Goal: Information Seeking & Learning: Learn about a topic

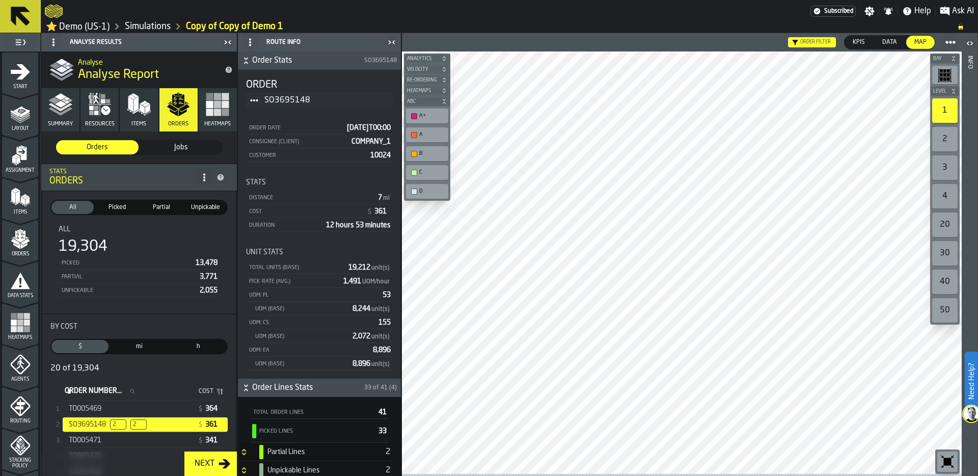
scroll to position [366, 0]
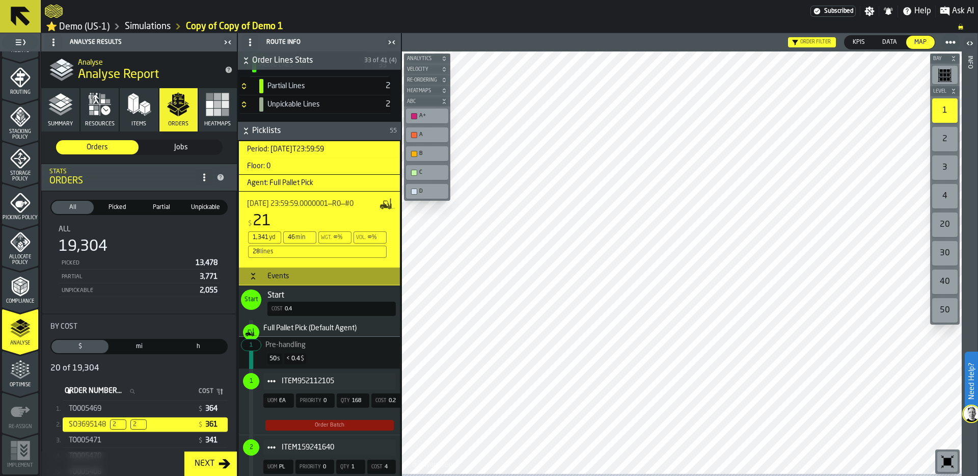
click at [156, 30] on link "Simulations" at bounding box center [148, 26] width 46 height 11
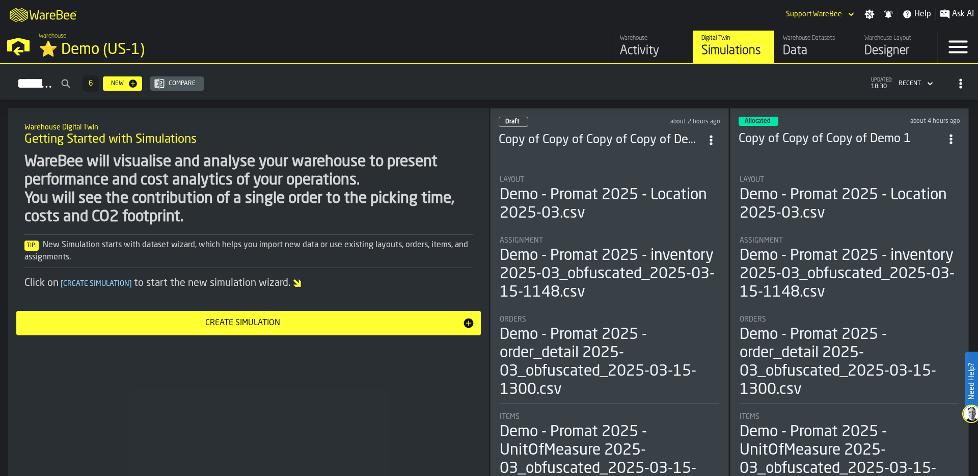
click at [617, 188] on div "Demo - Promat 2025 - Location 2025-03.csv" at bounding box center [609, 204] width 219 height 37
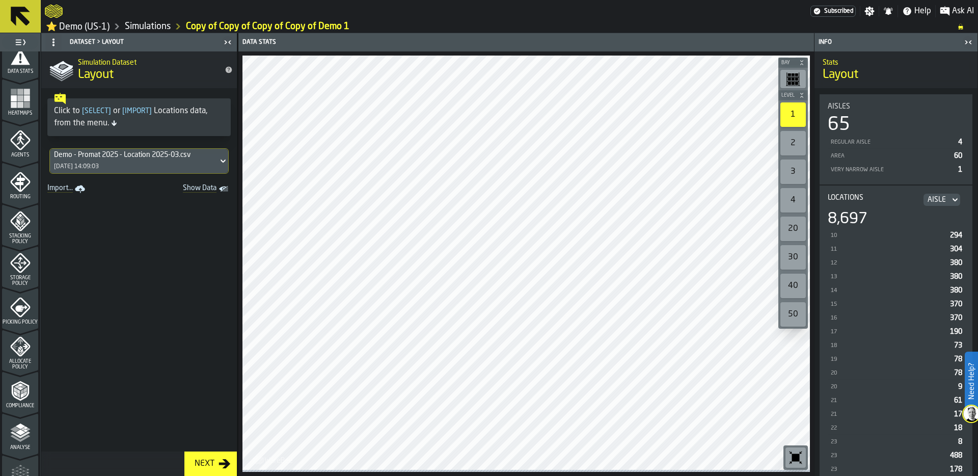
scroll to position [226, 0]
click at [17, 148] on icon "menu Agents" at bounding box center [20, 138] width 20 height 20
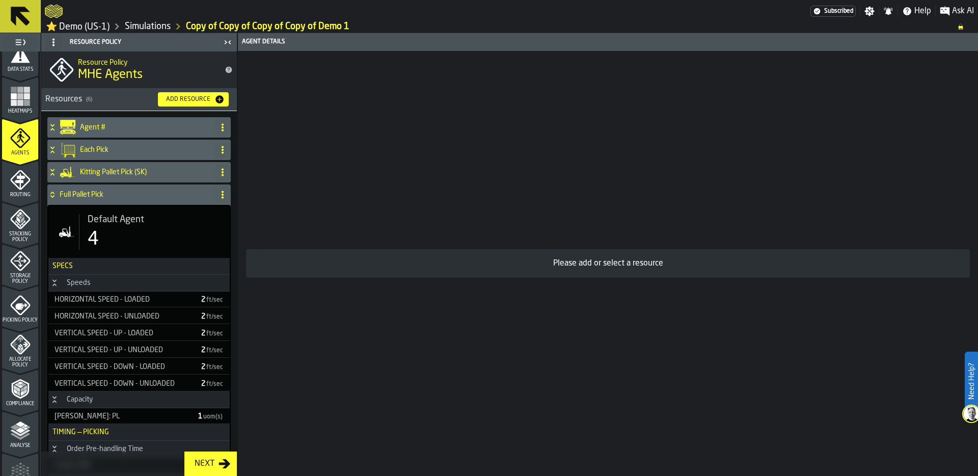
click at [53, 199] on icon at bounding box center [52, 194] width 10 height 8
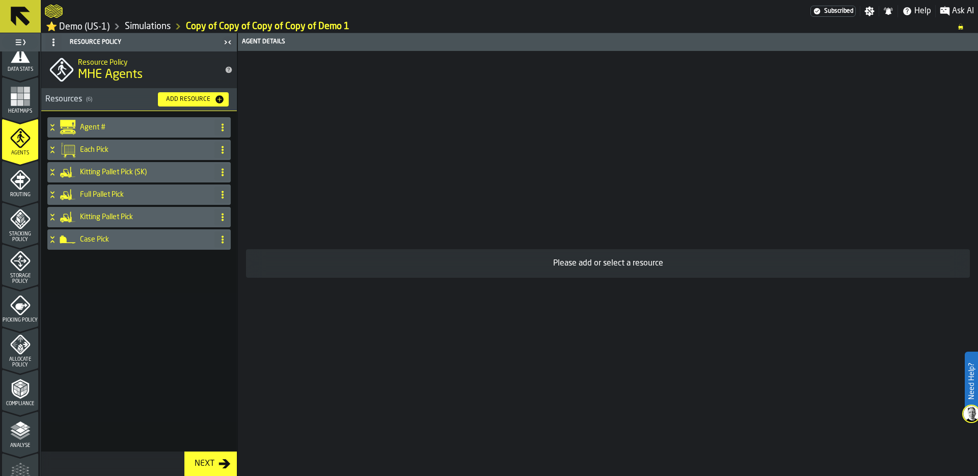
click at [107, 150] on h4 "Each Pick" at bounding box center [145, 150] width 130 height 8
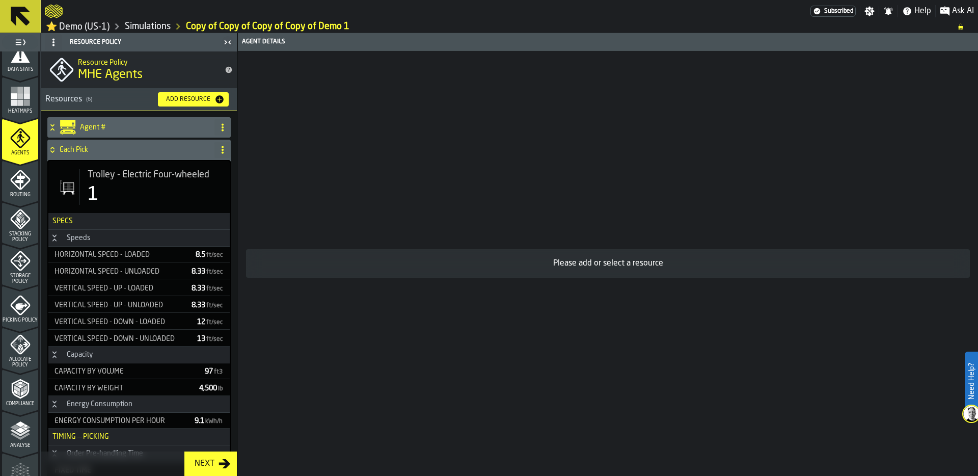
click at [107, 191] on div "1" at bounding box center [155, 194] width 134 height 20
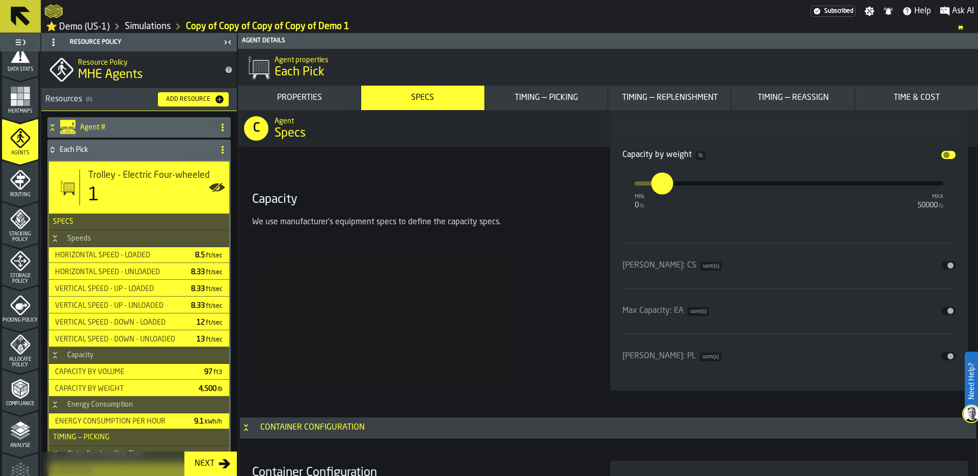
scroll to position [1922, 0]
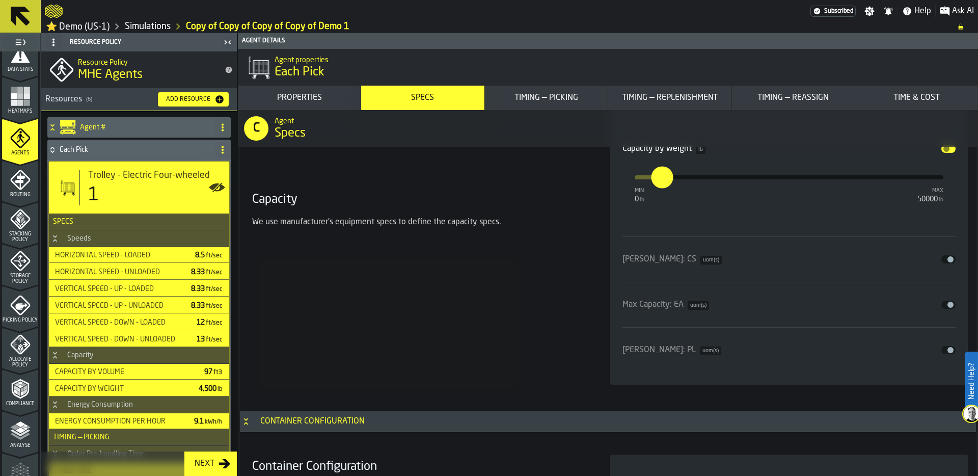
click at [949, 301] on div "Max Capacity: EA uom(s) Disable" at bounding box center [789, 304] width 334 height 12
click at [947, 307] on span "input-slider-Max Capacity: EA" at bounding box center [950, 304] width 6 height 6
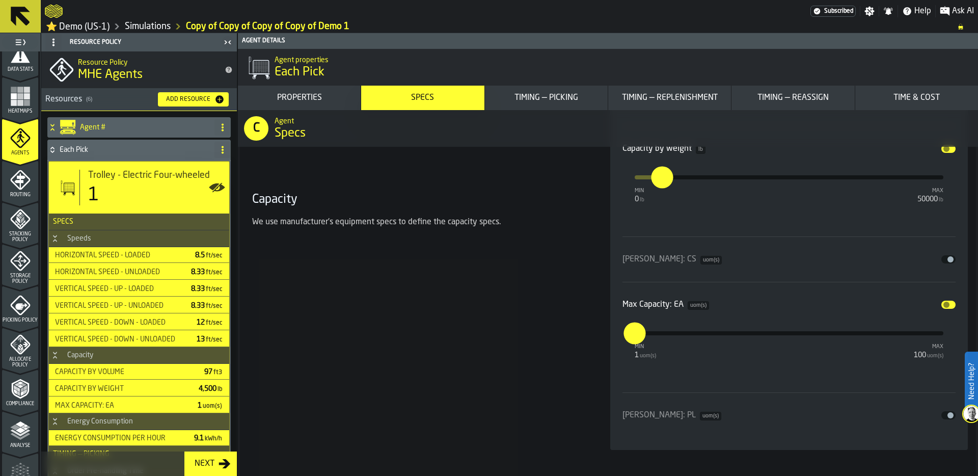
click at [630, 336] on input "*" at bounding box center [628, 333] width 11 height 22
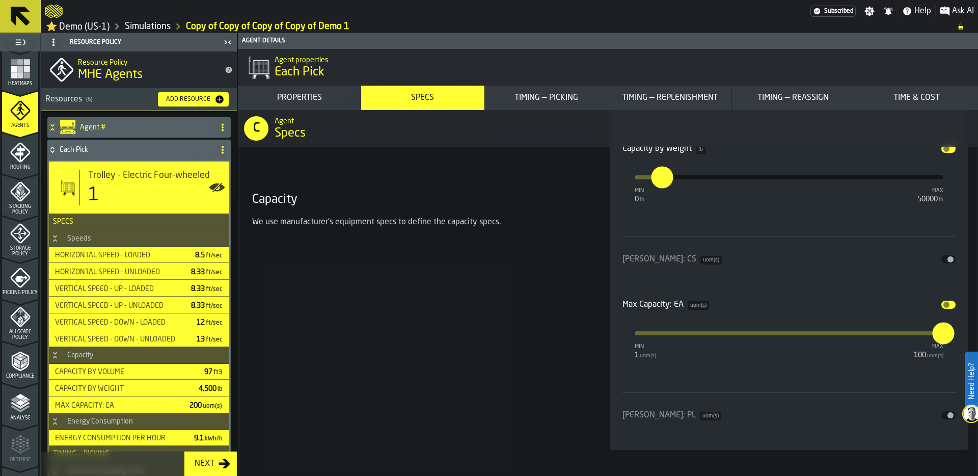
scroll to position [261, 0]
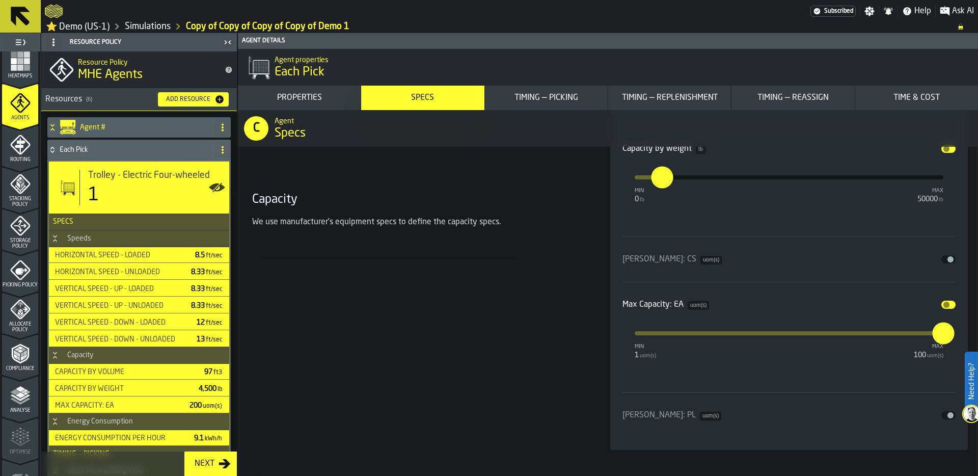
type input "***"
click at [23, 200] on span "Stacking Policy" at bounding box center [20, 201] width 36 height 11
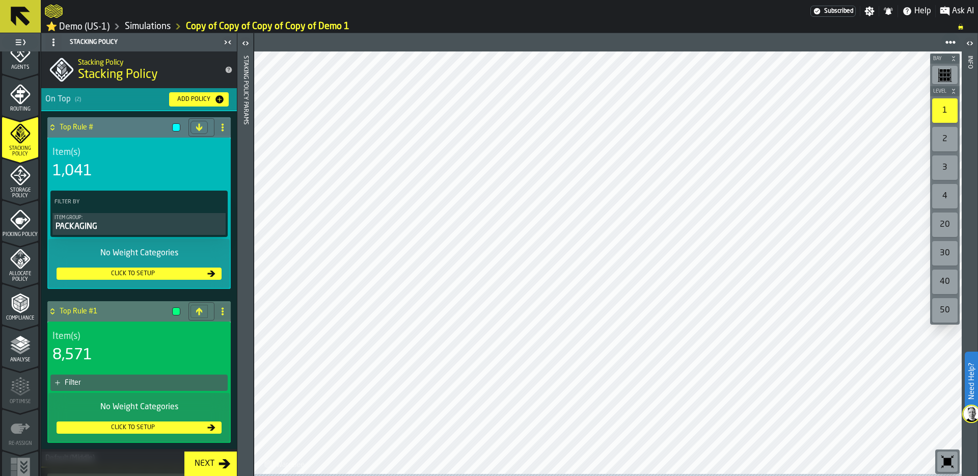
scroll to position [330, 0]
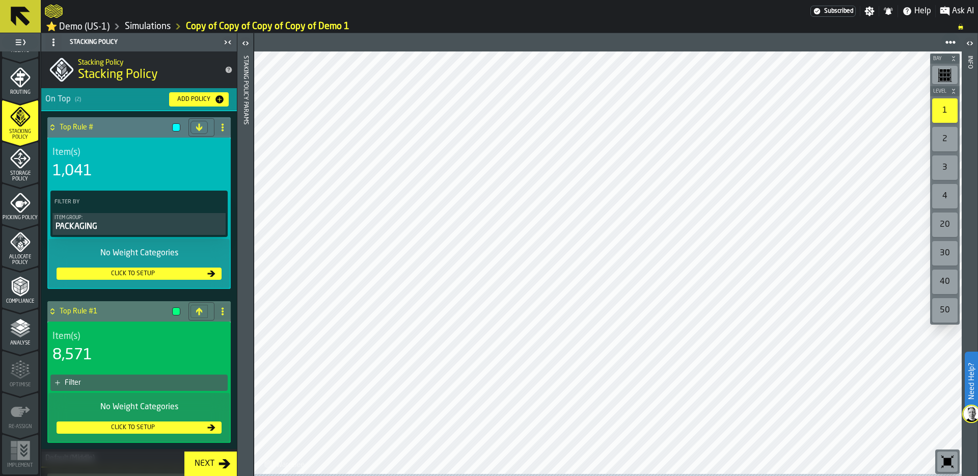
click at [18, 207] on icon "menu Picking Policy" at bounding box center [20, 202] width 20 height 20
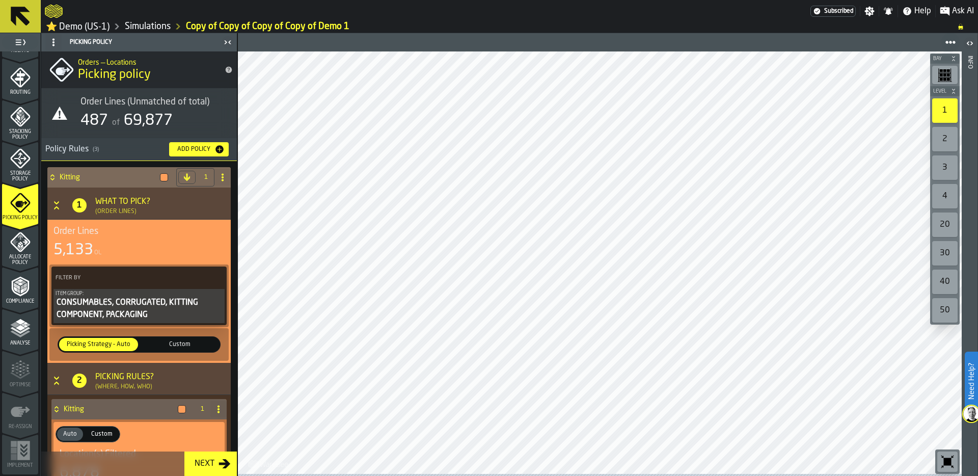
click at [54, 178] on icon at bounding box center [52, 177] width 10 height 8
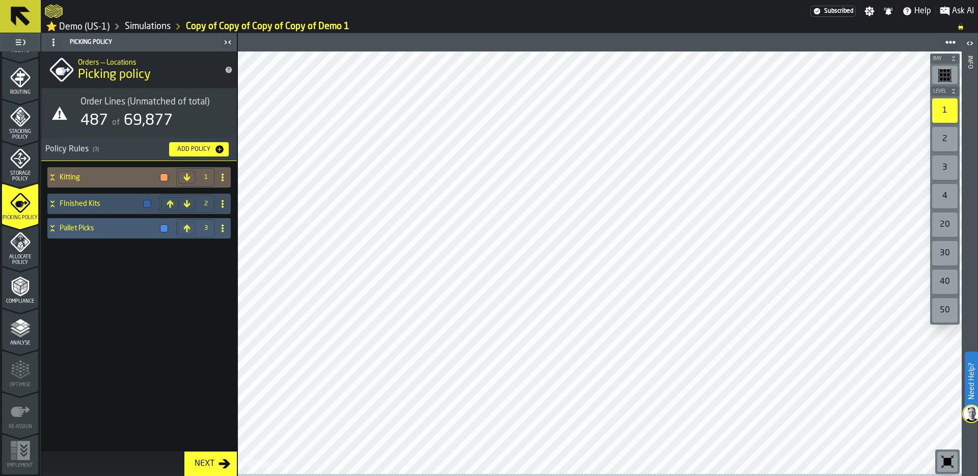
click at [160, 116] on span "69,877" at bounding box center [148, 120] width 49 height 15
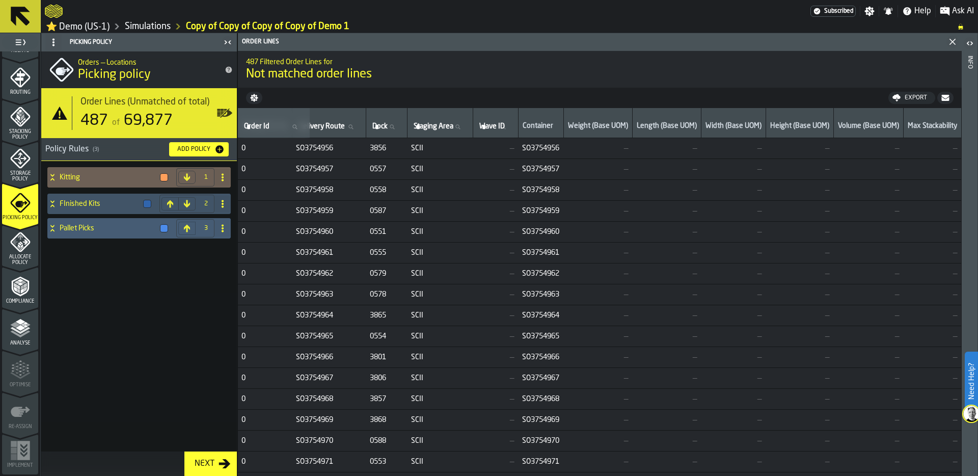
scroll to position [0, 1344]
click at [541, 150] on span "SO3754956" at bounding box center [540, 148] width 37 height 8
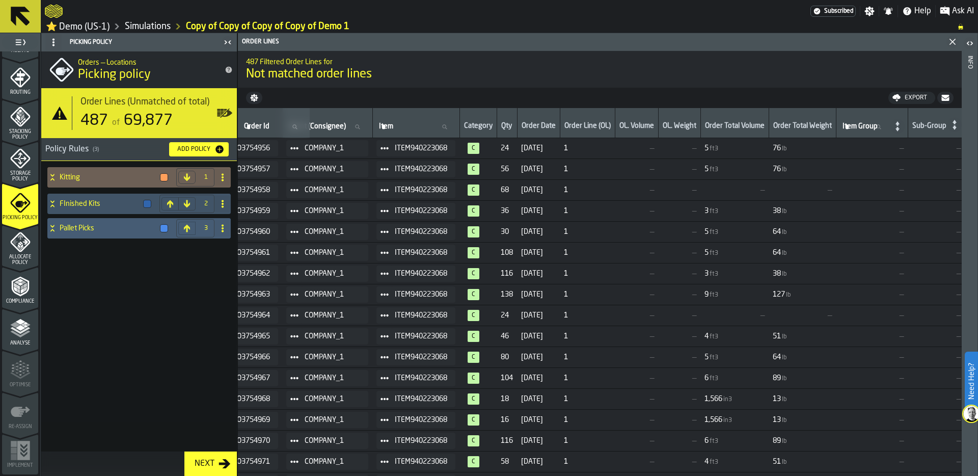
scroll to position [0, 0]
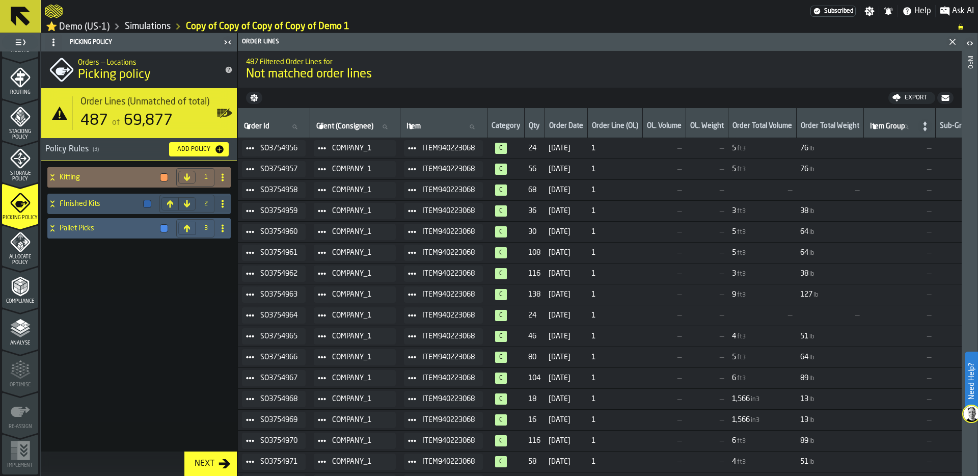
click at [51, 176] on icon at bounding box center [52, 177] width 10 height 8
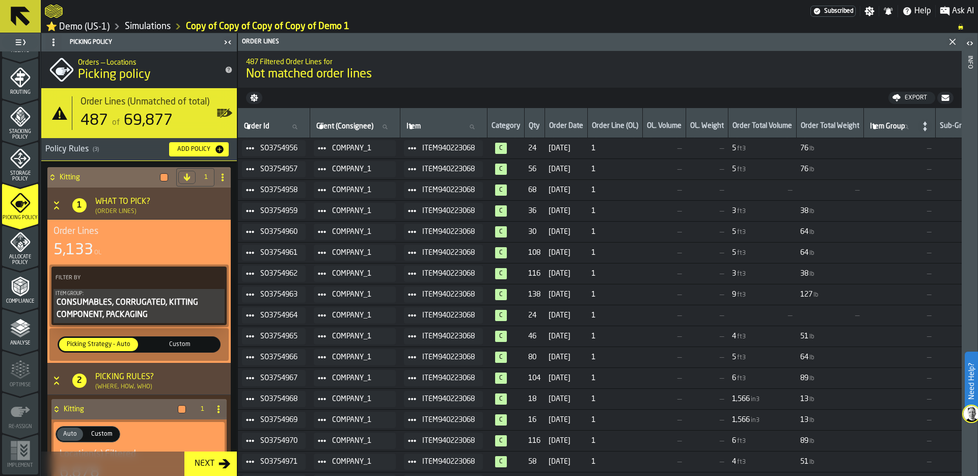
click at [124, 313] on div "CONSUMABLES, CORRUGATED, KITTING COMPONENT, PACKAGING" at bounding box center [139, 308] width 167 height 24
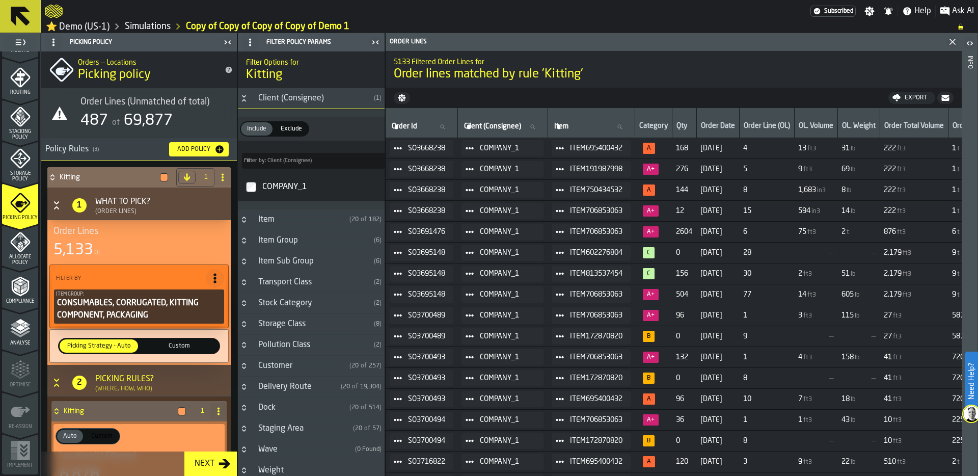
click at [245, 100] on icon "Button-Client (Consignee)-open" at bounding box center [244, 98] width 8 height 8
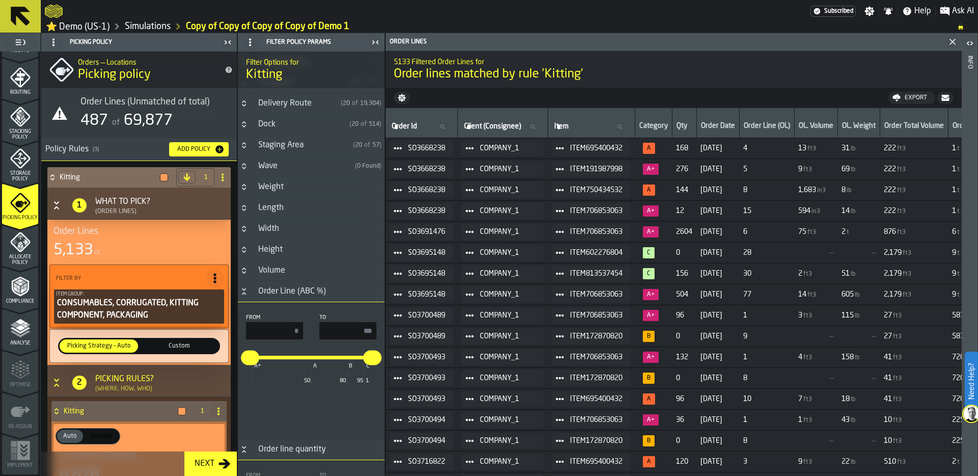
scroll to position [206, 0]
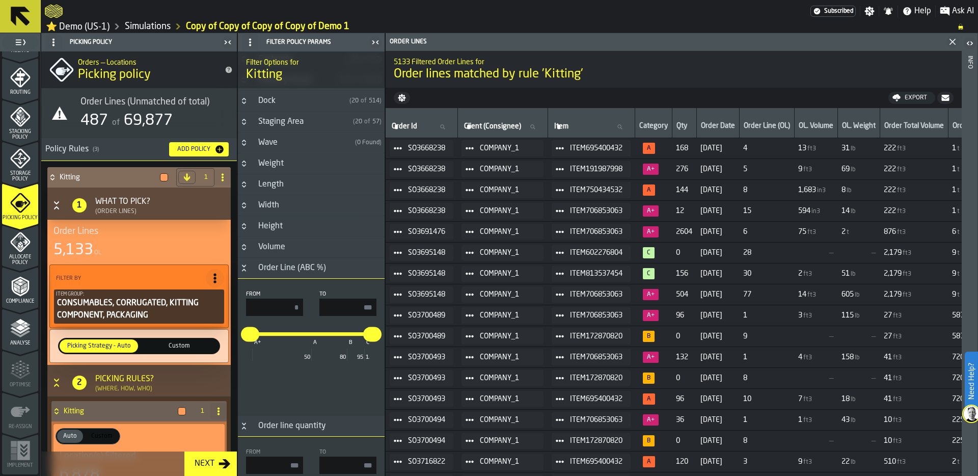
click at [245, 269] on icon "Button-Order Line (ABC %)-open" at bounding box center [244, 268] width 8 height 8
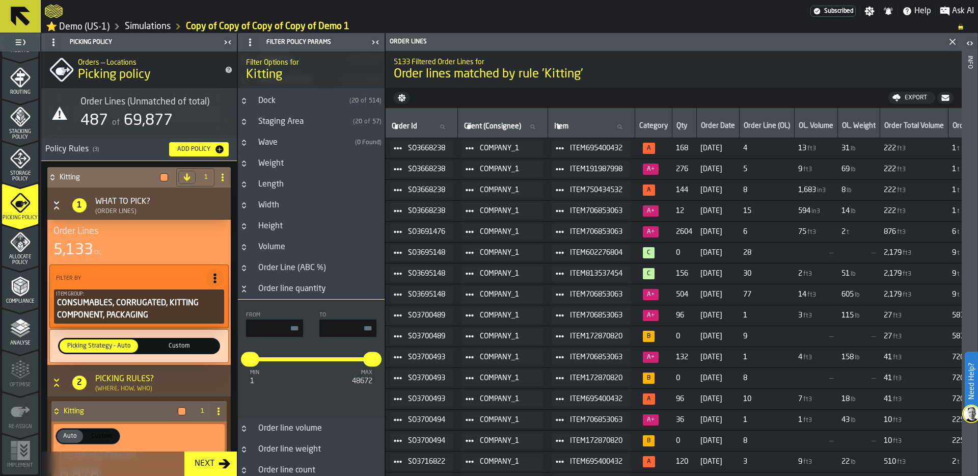
click at [247, 291] on icon "Button-Order line quantity-open" at bounding box center [244, 289] width 8 height 8
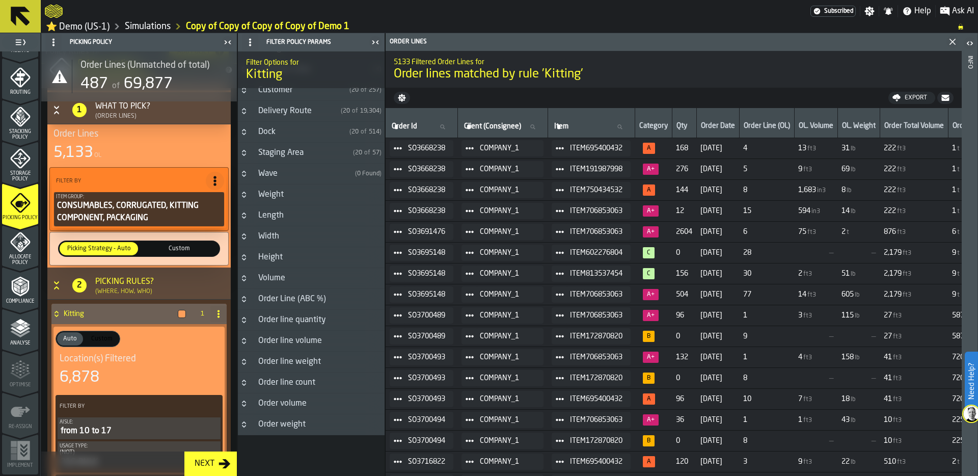
scroll to position [106, 0]
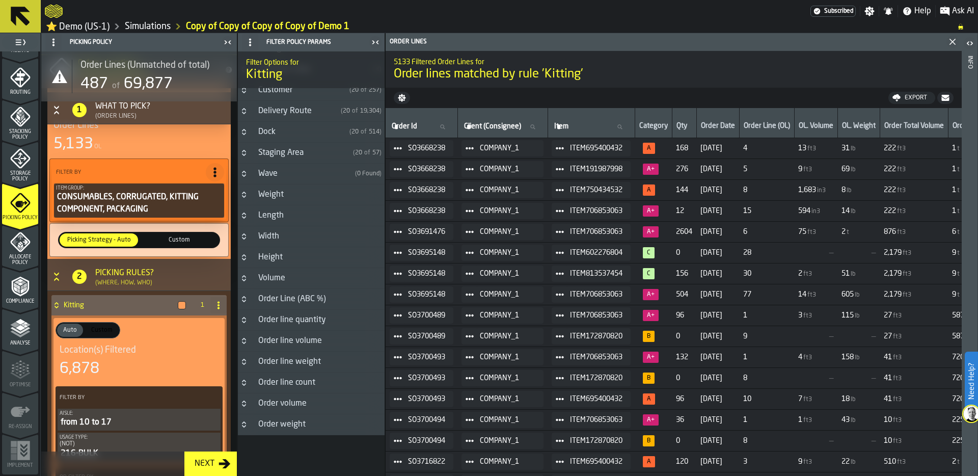
click at [190, 244] on span "Custom" at bounding box center [179, 239] width 74 height 9
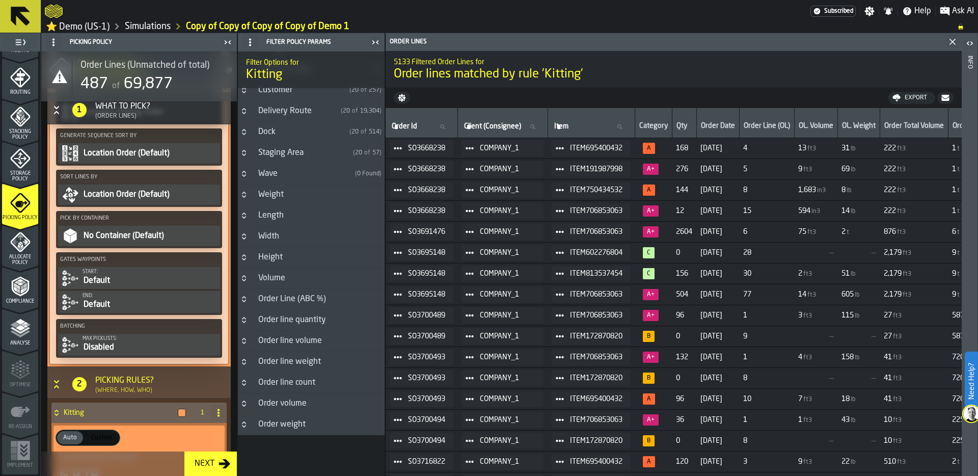
scroll to position [415, 0]
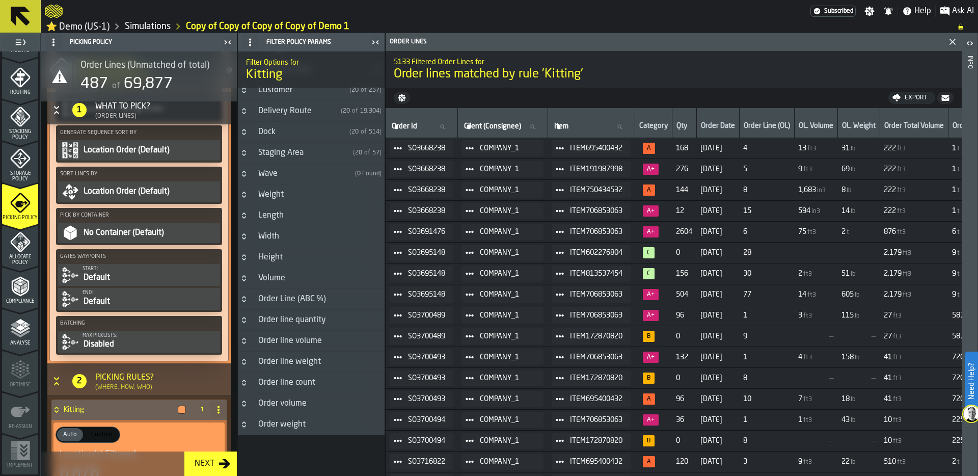
click at [104, 342] on div "Disabled" at bounding box center [149, 344] width 135 height 12
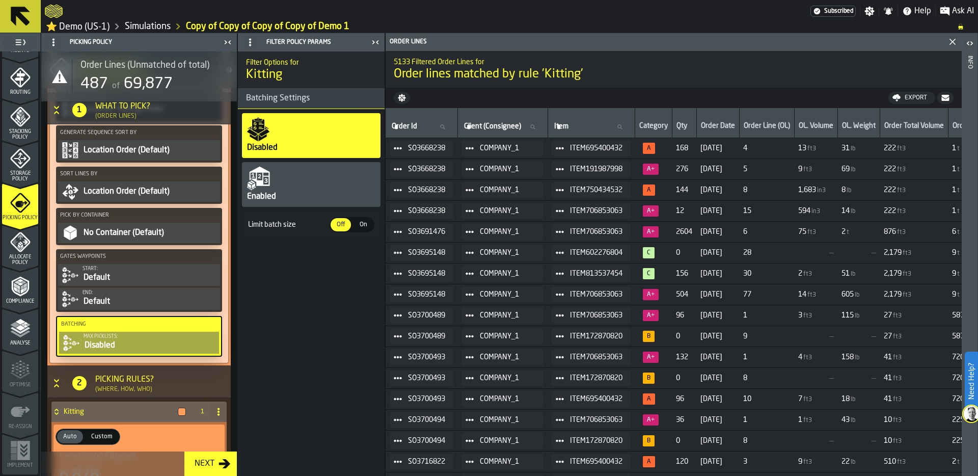
click at [309, 181] on div "Enabled" at bounding box center [311, 184] width 139 height 45
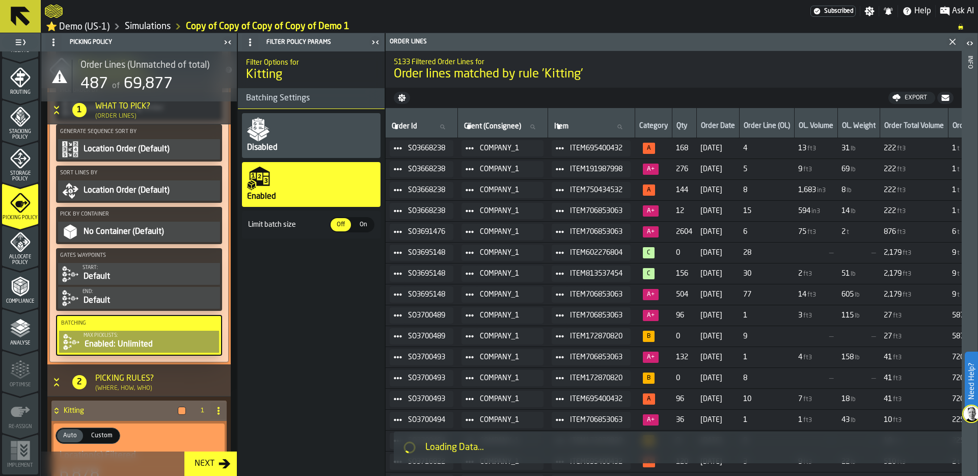
scroll to position [415, 0]
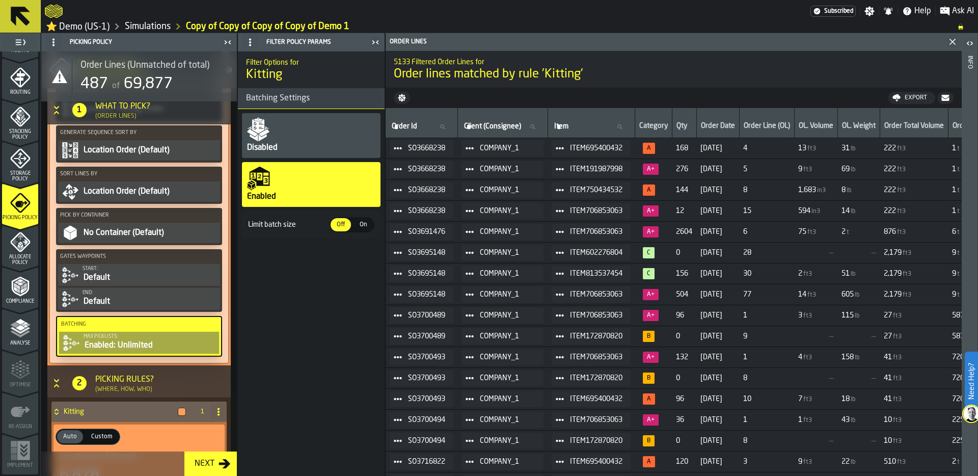
click at [369, 226] on span "On" at bounding box center [363, 224] width 16 height 9
drag, startPoint x: 349, startPoint y: 253, endPoint x: 428, endPoint y: 253, distance: 78.9
click at [428, 253] on main "1 Start 2 Layout 3 Assignment 4 Items 5 Orders 6 Data Stats 7 Heatmaps 8 Agents…" at bounding box center [489, 254] width 978 height 443
type input "**"
click at [333, 307] on div "Filter Options for Kitting Batching Settings Disabled Enabled Limit batch size …" at bounding box center [311, 263] width 147 height 424
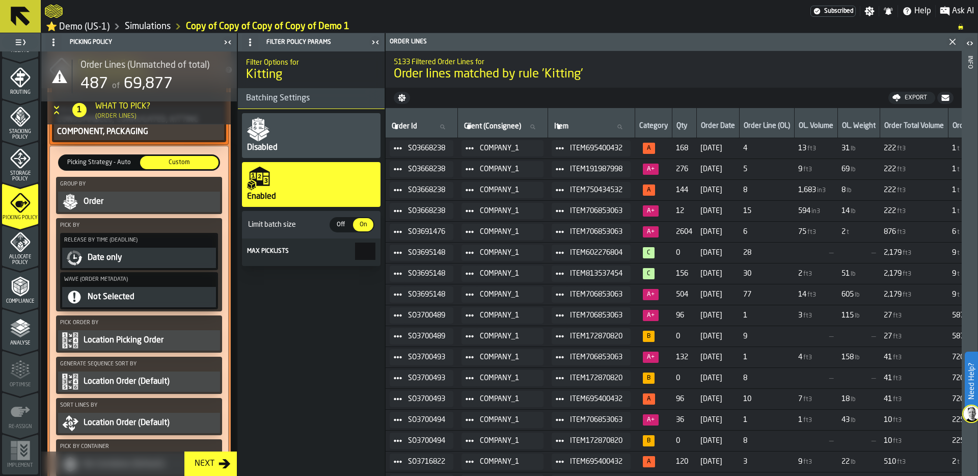
scroll to position [177, 0]
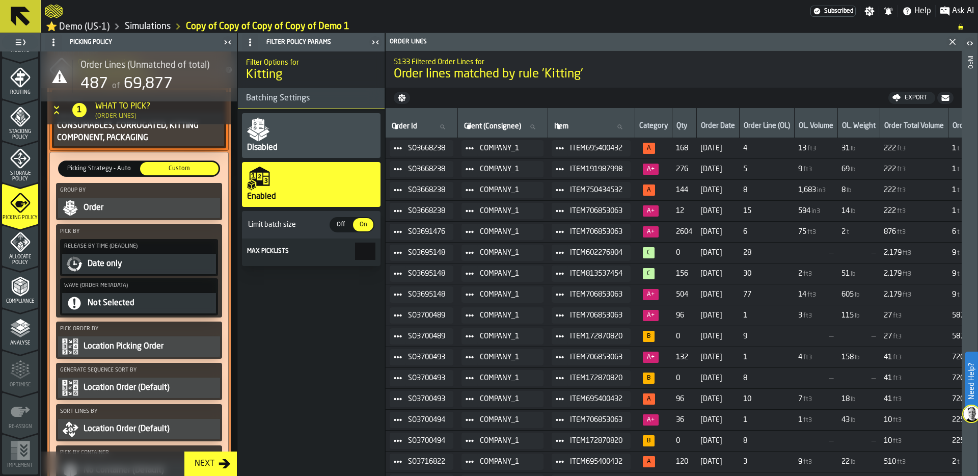
click at [125, 265] on div "Date only" at bounding box center [150, 264] width 127 height 12
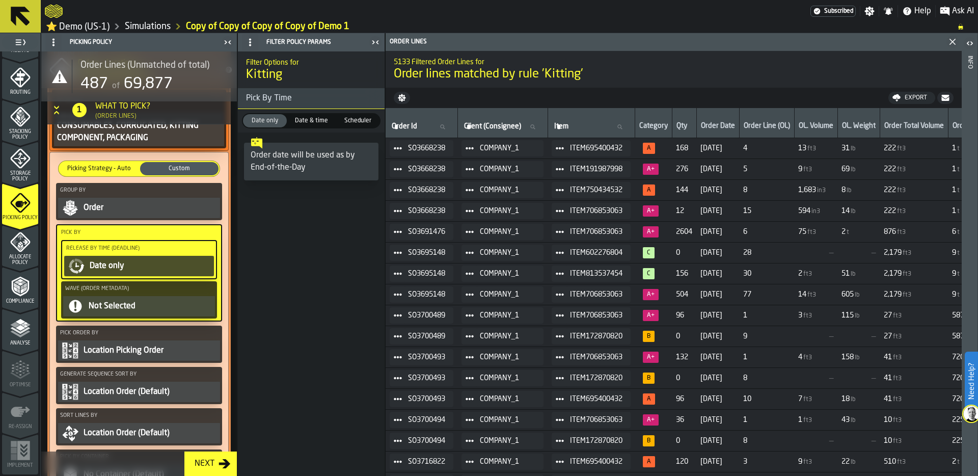
click at [312, 125] on span "Date & time" at bounding box center [311, 120] width 41 height 9
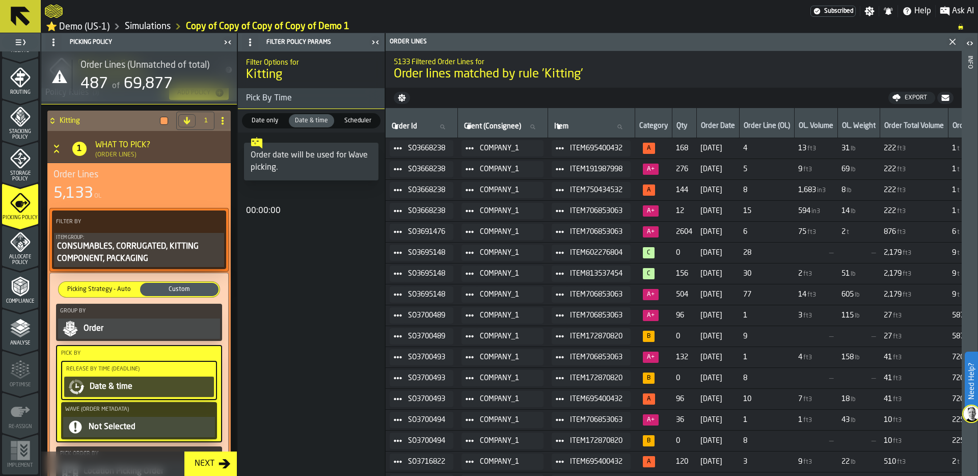
scroll to position [58, 0]
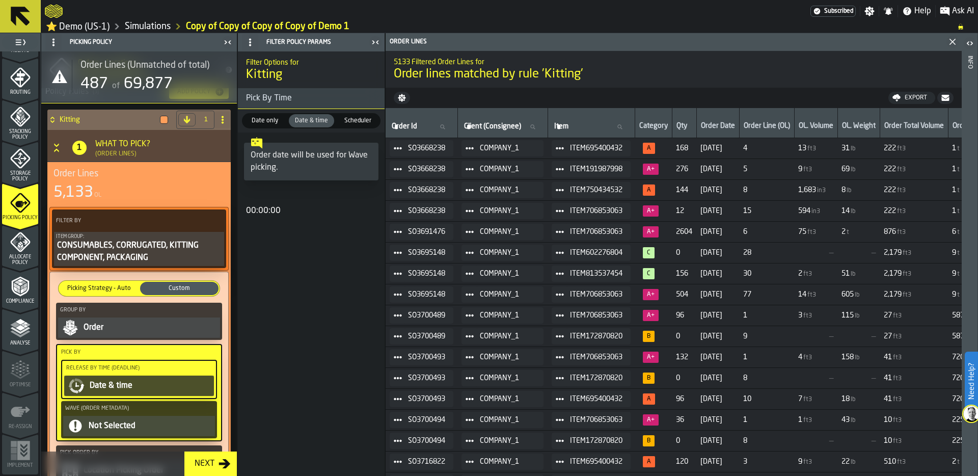
click at [111, 327] on div "Order" at bounding box center [149, 327] width 135 height 12
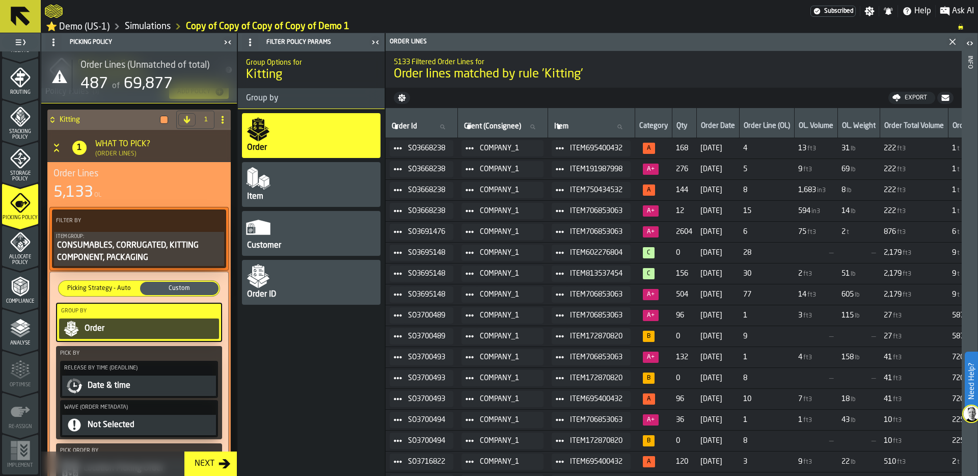
click at [301, 231] on div "Customer" at bounding box center [311, 233] width 139 height 45
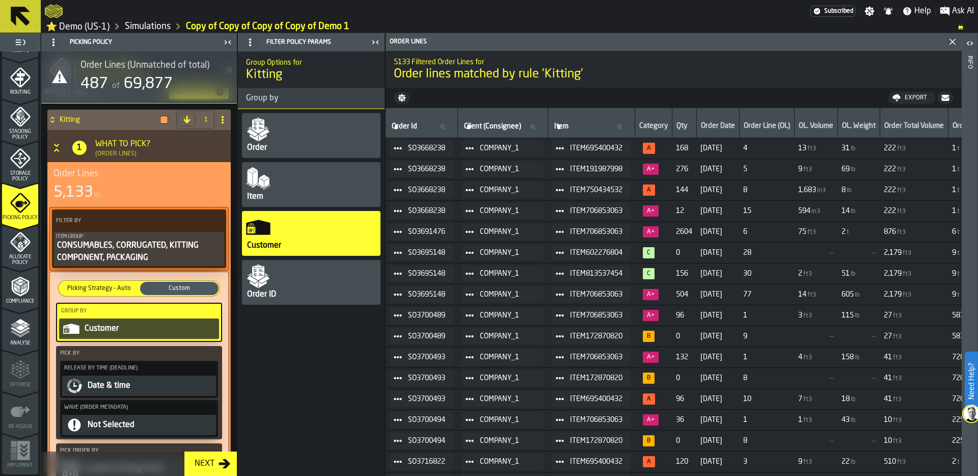
click at [291, 190] on div "Item" at bounding box center [311, 184] width 139 height 45
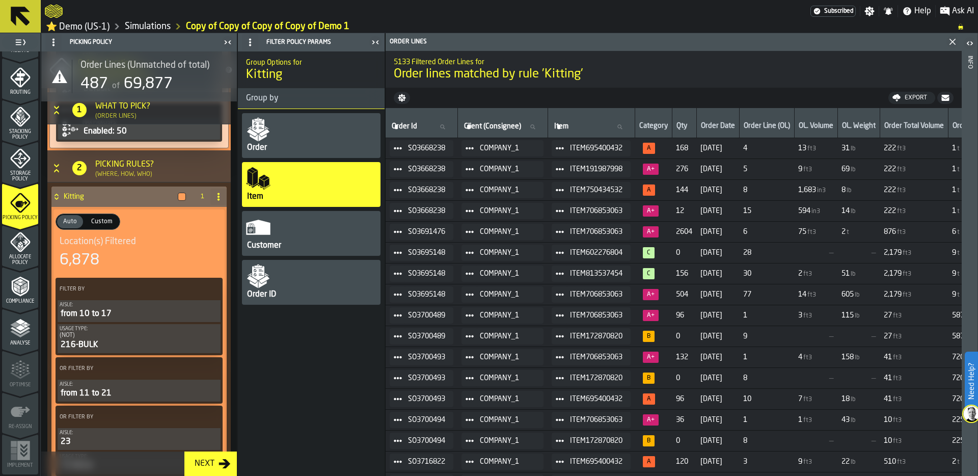
scroll to position [631, 0]
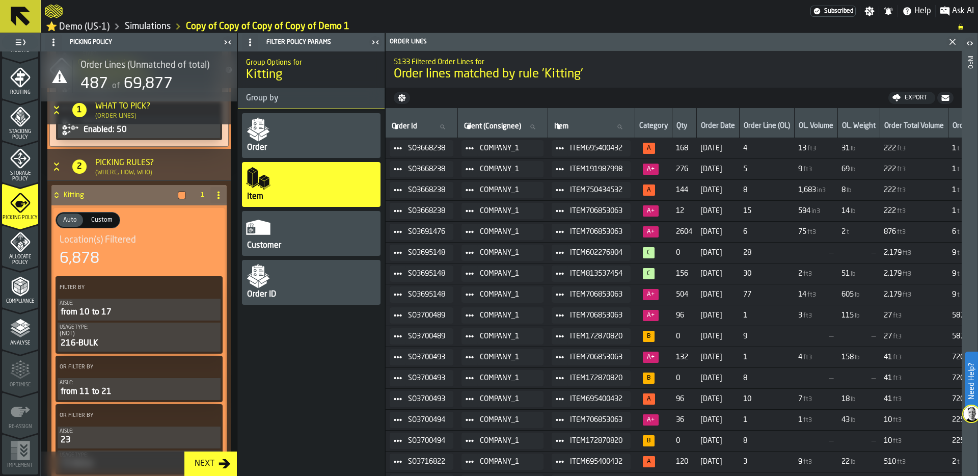
click at [105, 247] on div "Location(s) Filtered 6,878" at bounding box center [139, 251] width 159 height 34
click at [99, 315] on div "from 10 to 17" at bounding box center [139, 312] width 159 height 12
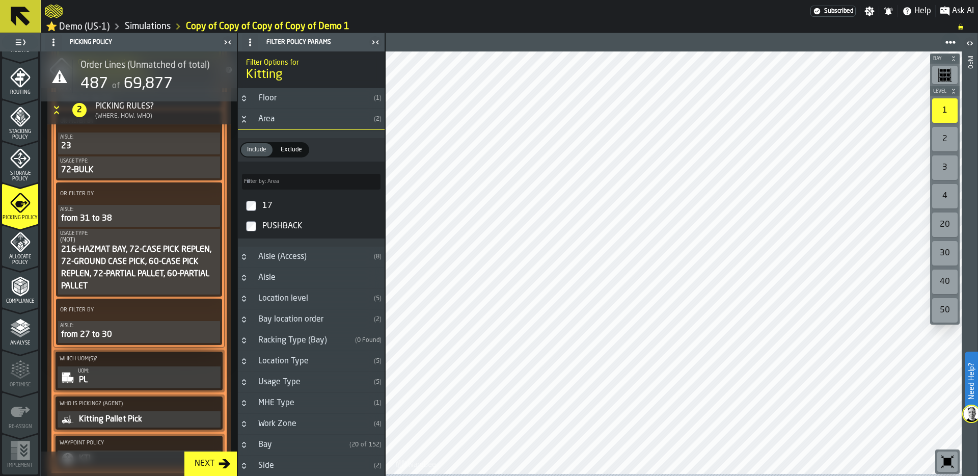
scroll to position [1040, 0]
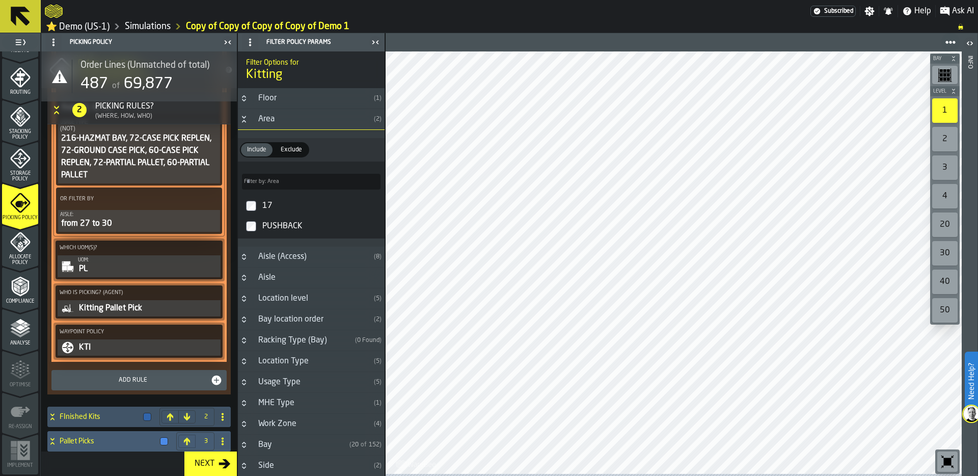
click at [120, 270] on div "PL" at bounding box center [148, 269] width 141 height 12
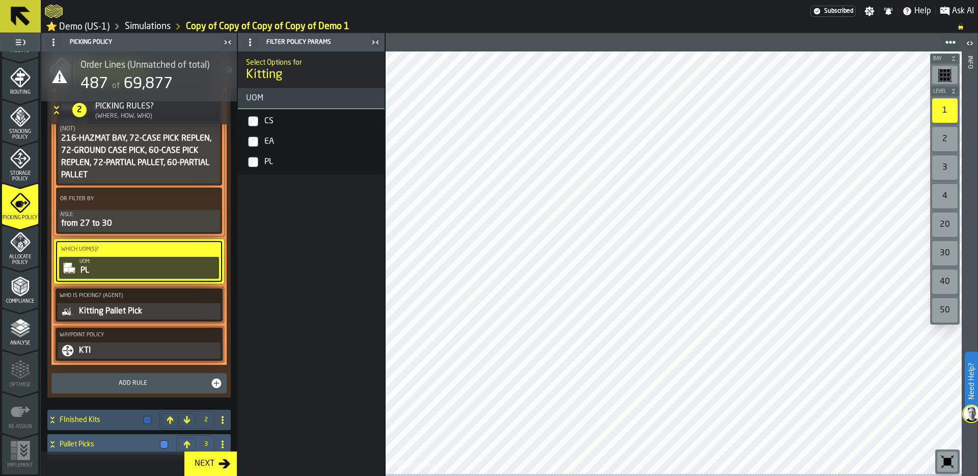
click at [133, 389] on div "Add Rule" at bounding box center [139, 383] width 167 height 12
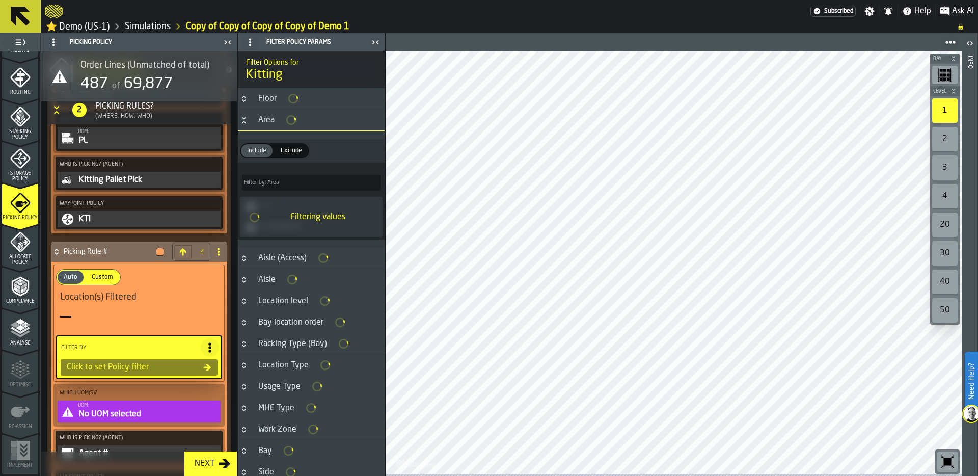
type input "****"
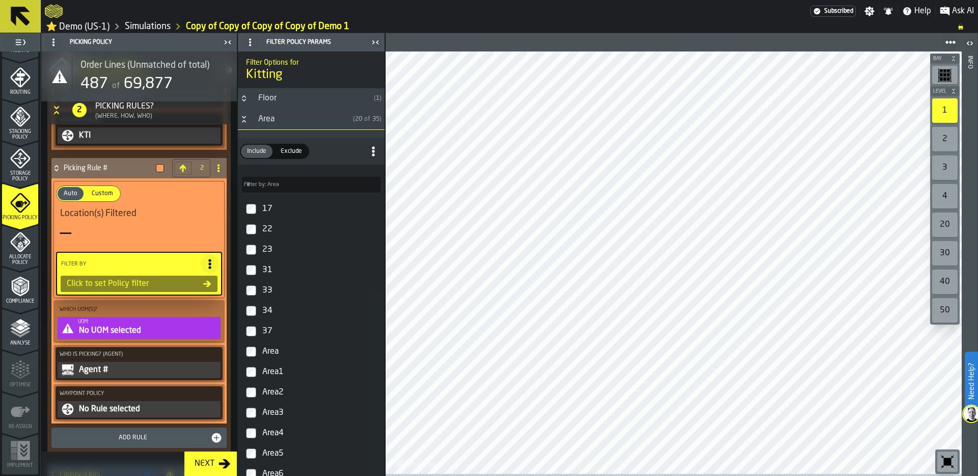
scroll to position [1319, 0]
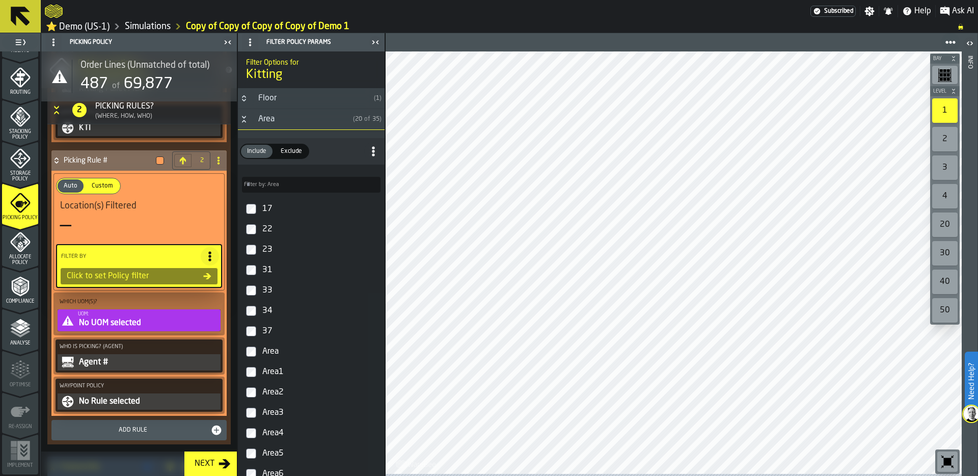
click at [135, 337] on div "Auto Auto Custom Custom Location(s) Filtered — Filter By Click to set Policy fi…" at bounding box center [138, 293] width 175 height 244
click at [138, 317] on div "UOM:" at bounding box center [148, 314] width 141 height 6
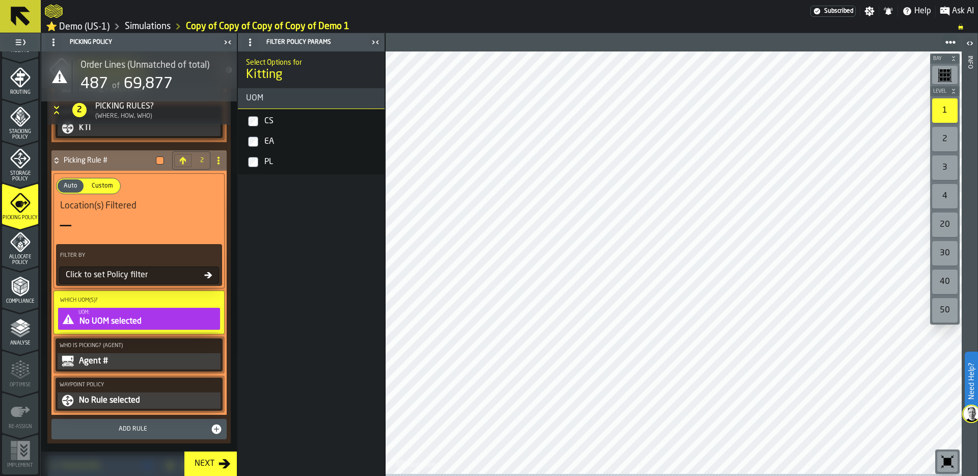
click at [258, 120] on label "CS" at bounding box center [311, 121] width 143 height 20
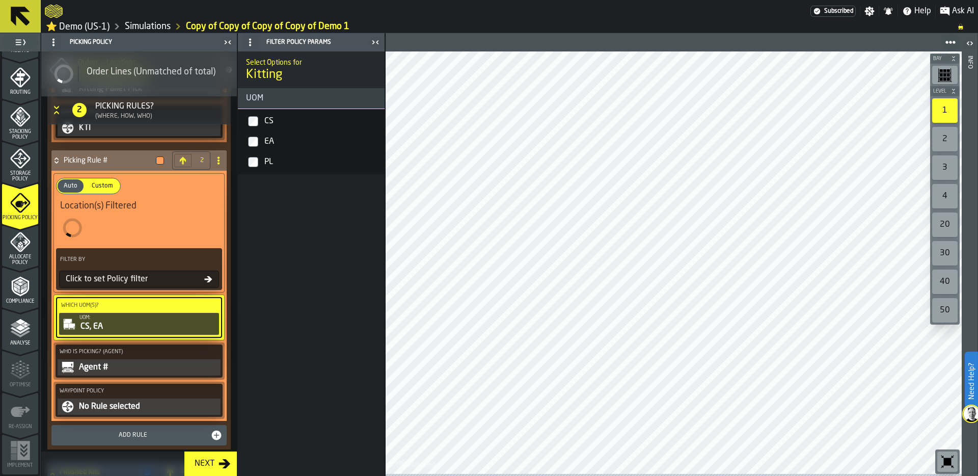
scroll to position [1251, 0]
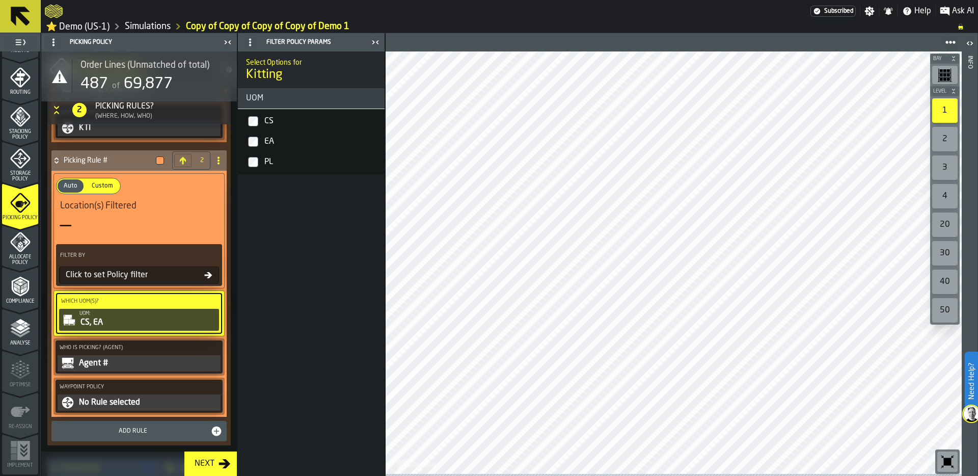
click at [120, 366] on div "Agent #" at bounding box center [148, 363] width 141 height 12
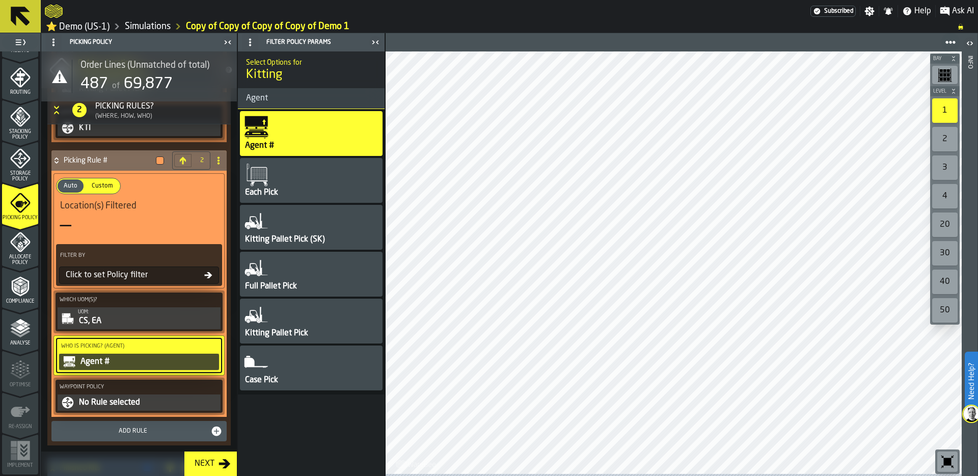
click at [302, 180] on div "Each Pick" at bounding box center [311, 180] width 143 height 45
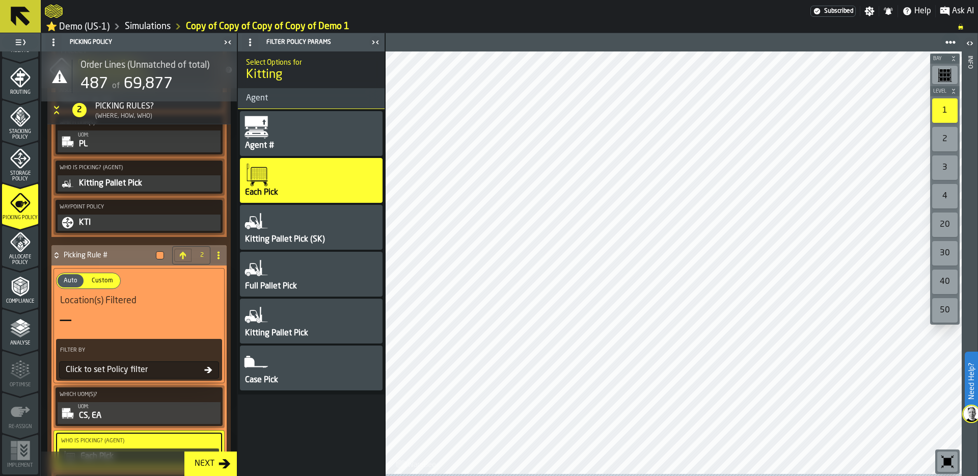
scroll to position [1137, 0]
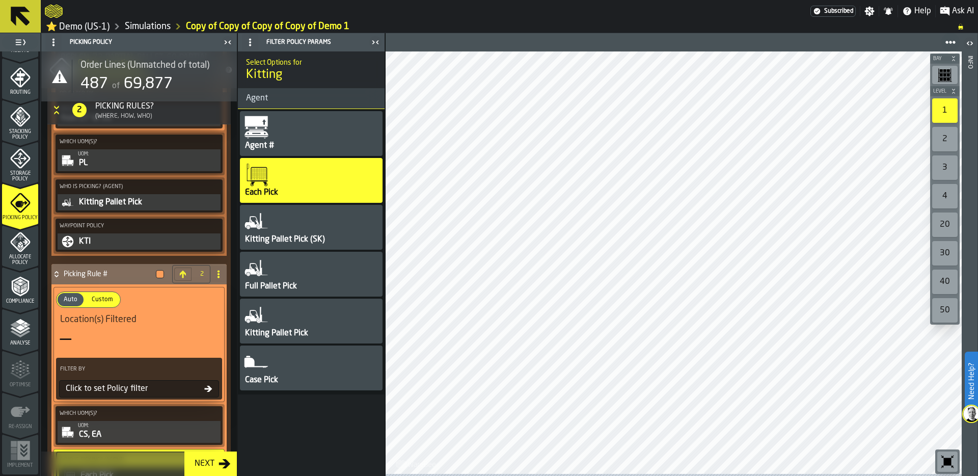
click at [109, 390] on div "Click to set Policy filter" at bounding box center [133, 388] width 143 height 12
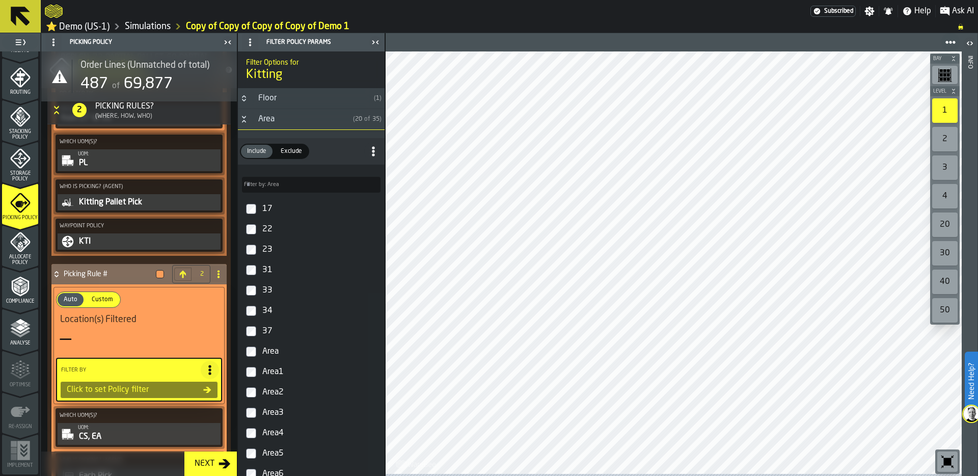
click at [246, 121] on icon "Button-Area-open" at bounding box center [244, 119] width 8 height 8
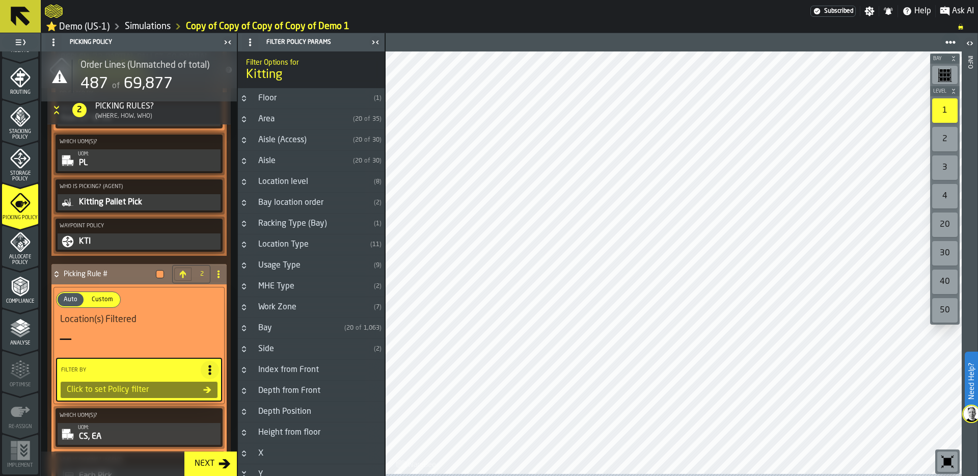
click at [249, 185] on button "Button-Location level-closed" at bounding box center [244, 182] width 12 height 8
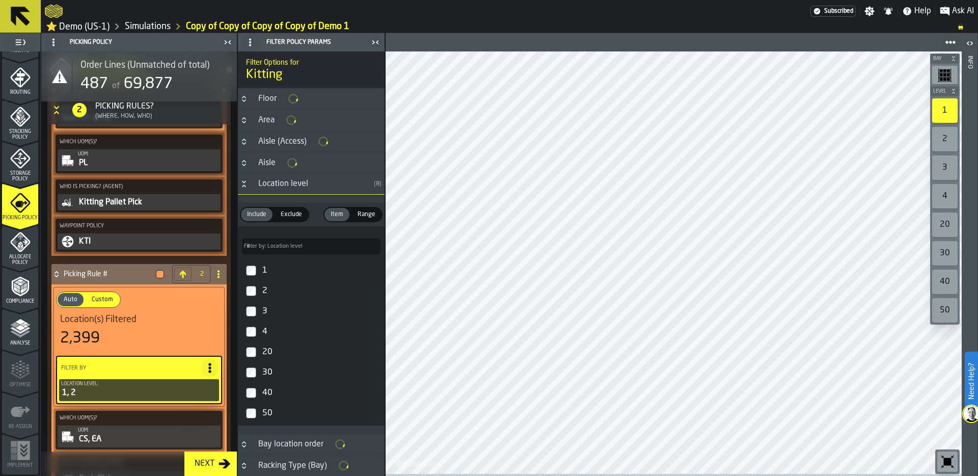
click at [245, 318] on label "3" at bounding box center [311, 311] width 143 height 20
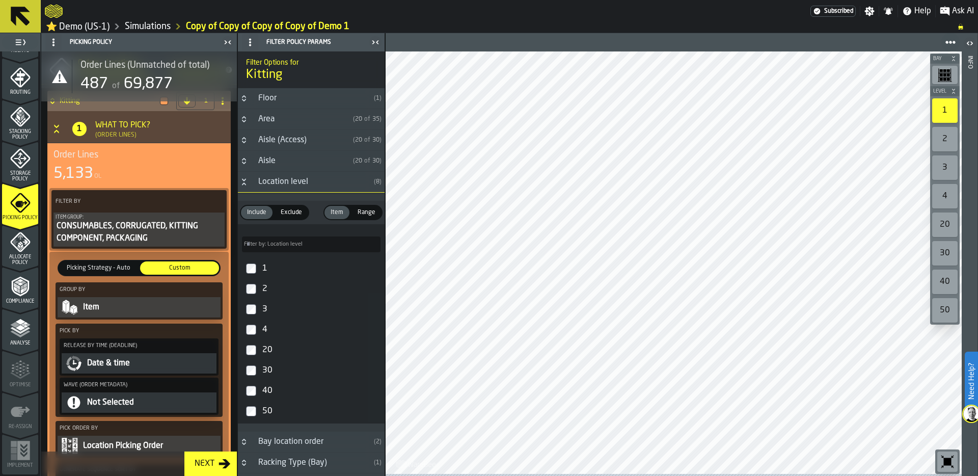
scroll to position [0, 0]
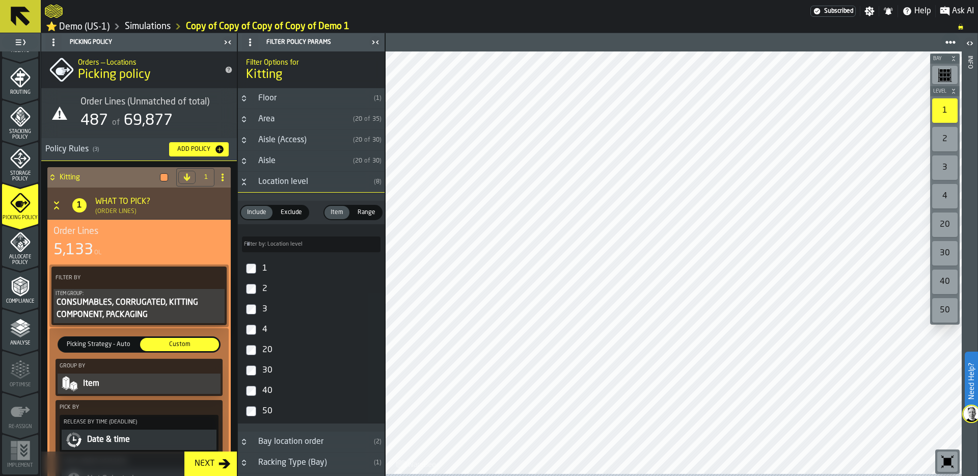
click at [56, 207] on icon "Button-[object Object]-open" at bounding box center [56, 205] width 10 height 10
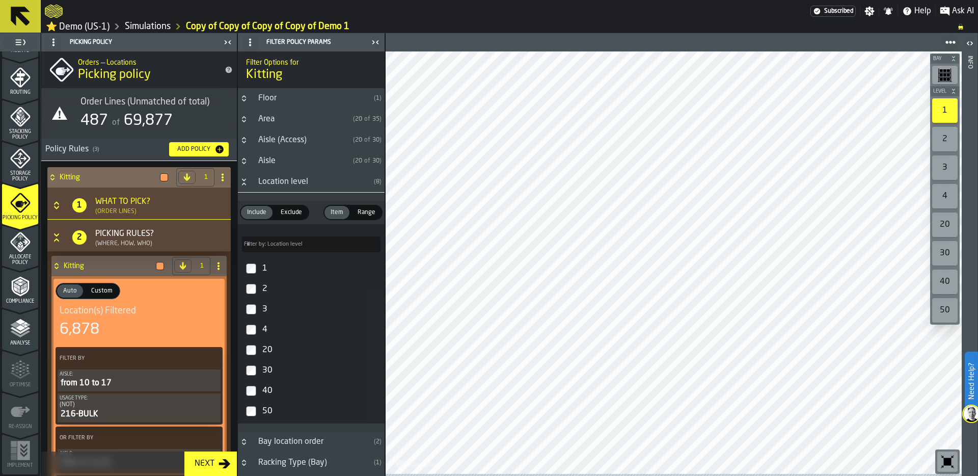
click at [53, 175] on icon at bounding box center [52, 177] width 10 height 8
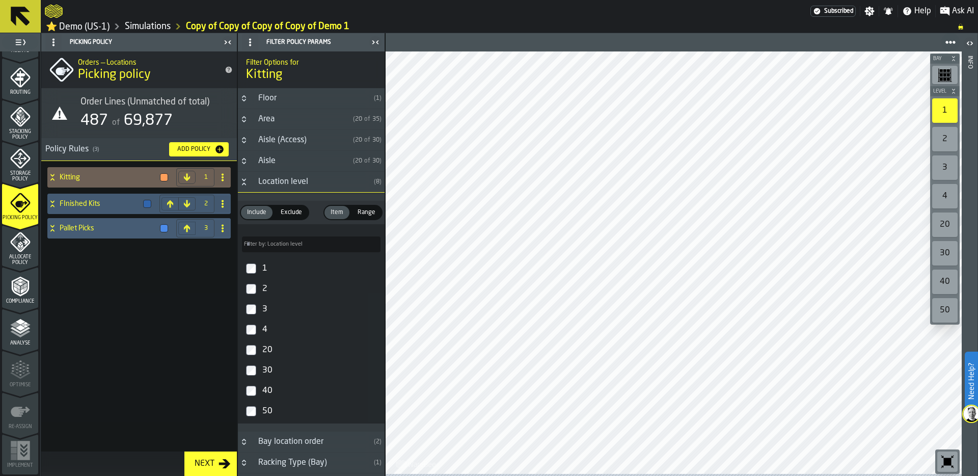
click at [87, 203] on h4 "FInished Kits" at bounding box center [99, 204] width 79 height 8
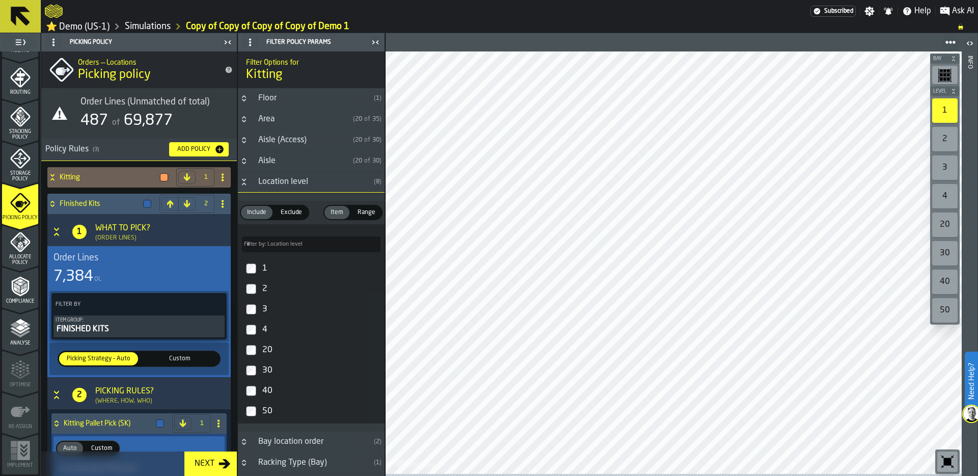
click at [87, 203] on h4 "FInished Kits" at bounding box center [99, 204] width 79 height 8
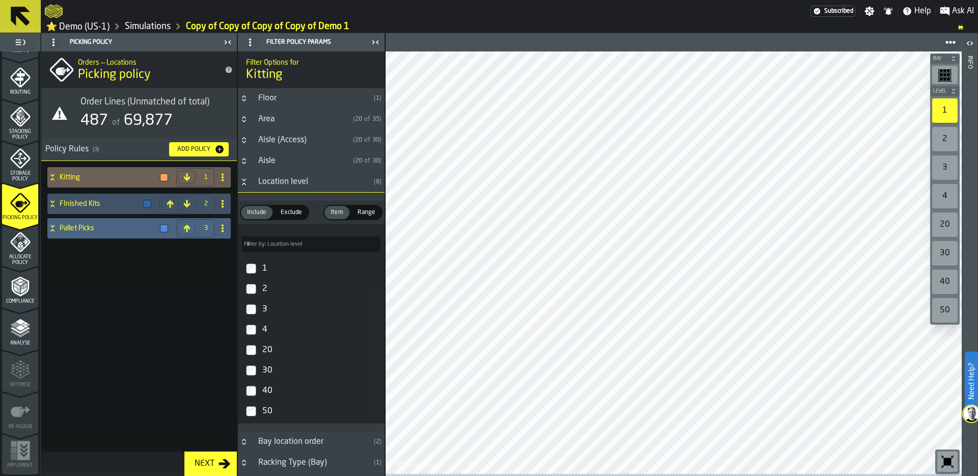
click at [88, 230] on h4 "Pallet Picks" at bounding box center [108, 228] width 96 height 8
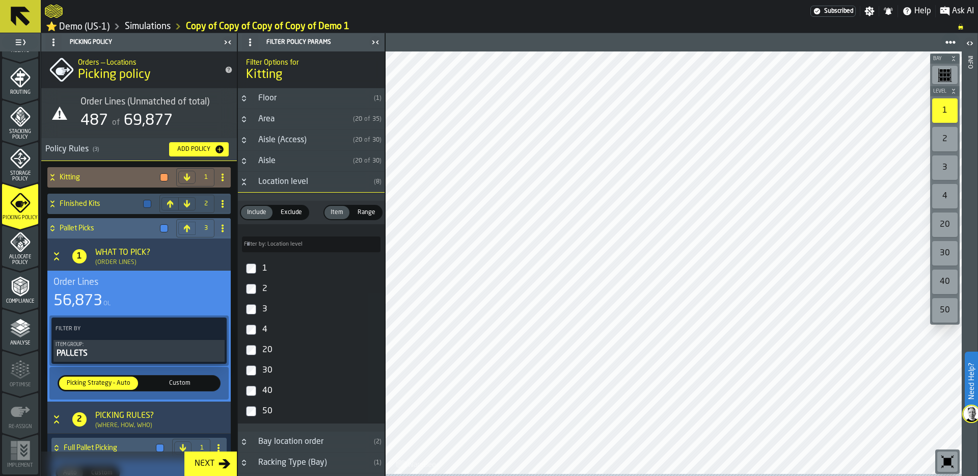
click at [50, 229] on icon at bounding box center [52, 228] width 10 height 8
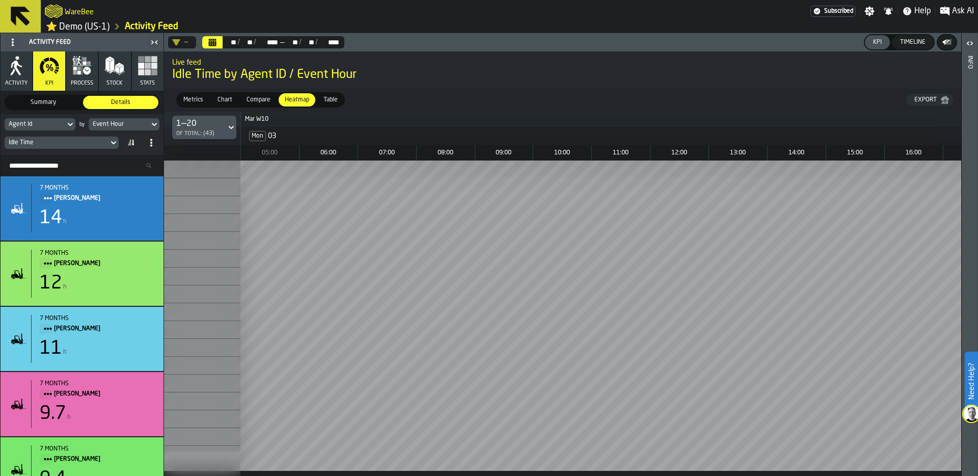
click at [226, 101] on span "Chart" at bounding box center [224, 99] width 23 height 9
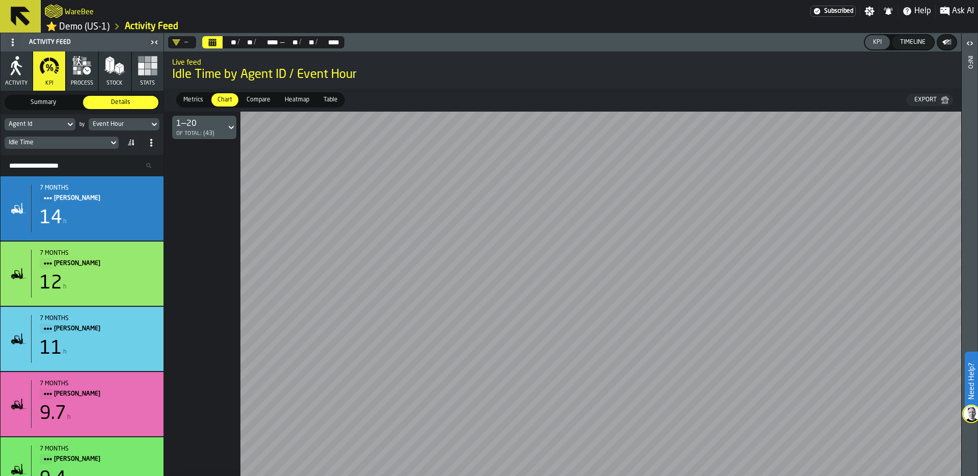
click at [262, 101] on span "Compare" at bounding box center [258, 99] width 32 height 9
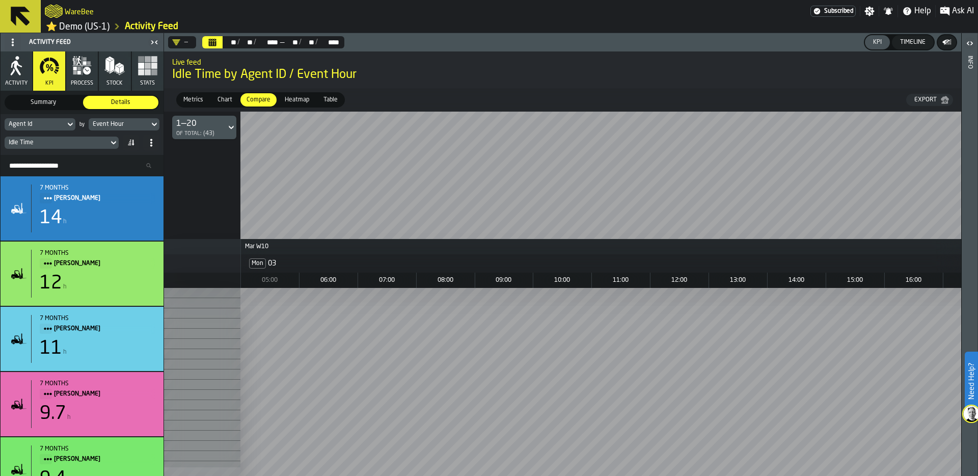
click at [297, 102] on span "Heatmap" at bounding box center [297, 99] width 33 height 9
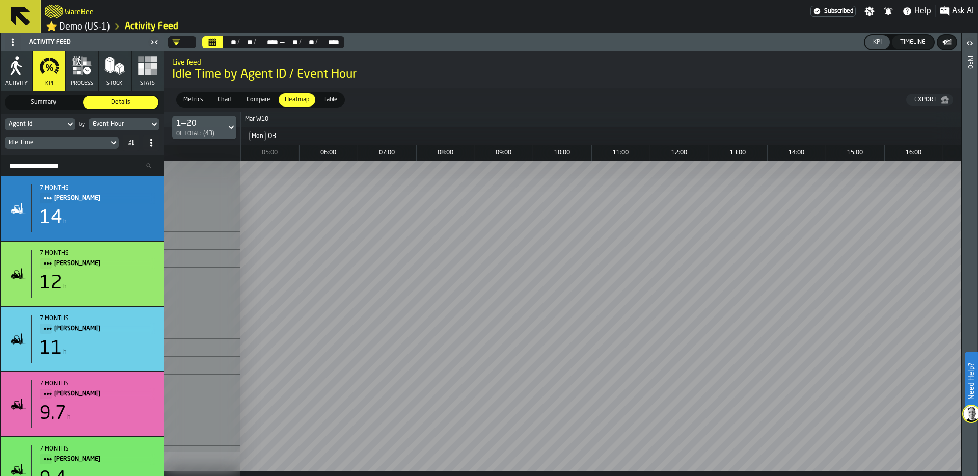
click at [81, 144] on div "Idle Time" at bounding box center [57, 142] width 96 height 7
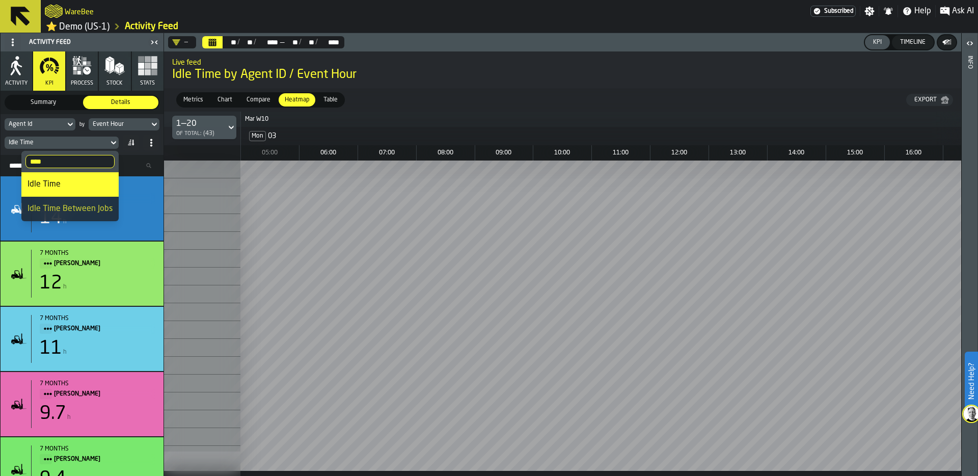
drag, startPoint x: 59, startPoint y: 164, endPoint x: 19, endPoint y: 161, distance: 40.3
click at [18, 161] on body "Need Help? WareBee Subscribed Settings Notifications Help Ask AI ⭐ Demo (US-1) …" at bounding box center [489, 238] width 978 height 476
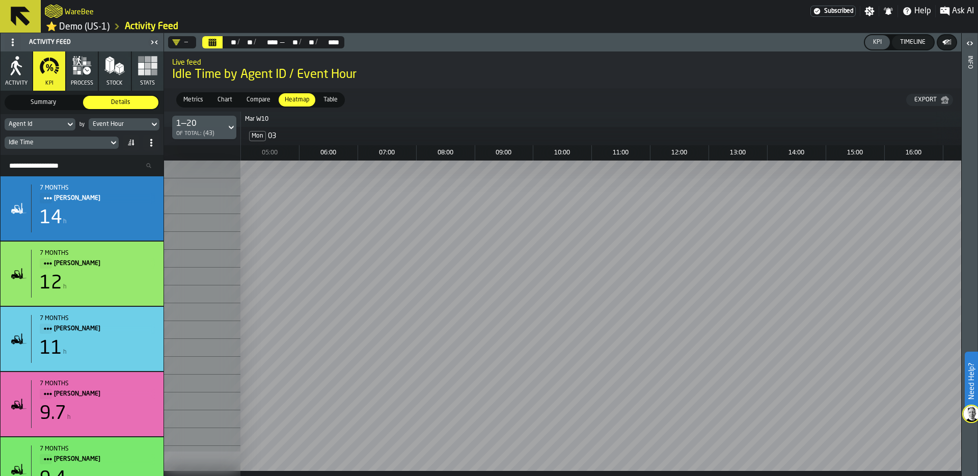
click at [43, 143] on div "Idle Time" at bounding box center [57, 142] width 96 height 7
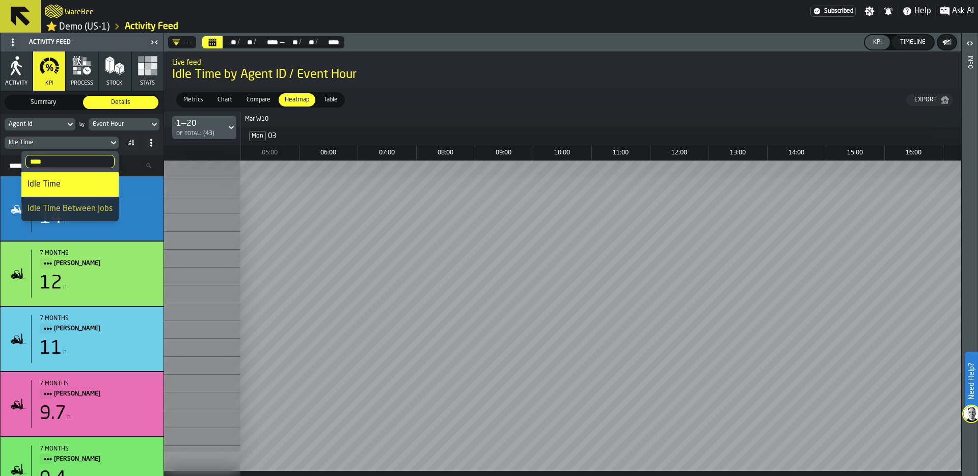
click at [47, 161] on input "****" at bounding box center [69, 161] width 89 height 13
type input "*"
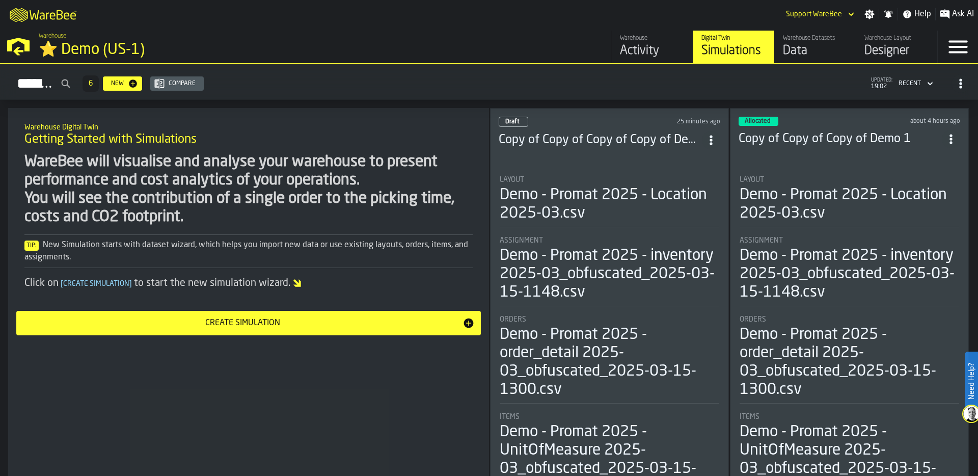
click at [77, 47] on div "⭐ Demo (US-1)" at bounding box center [176, 50] width 275 height 18
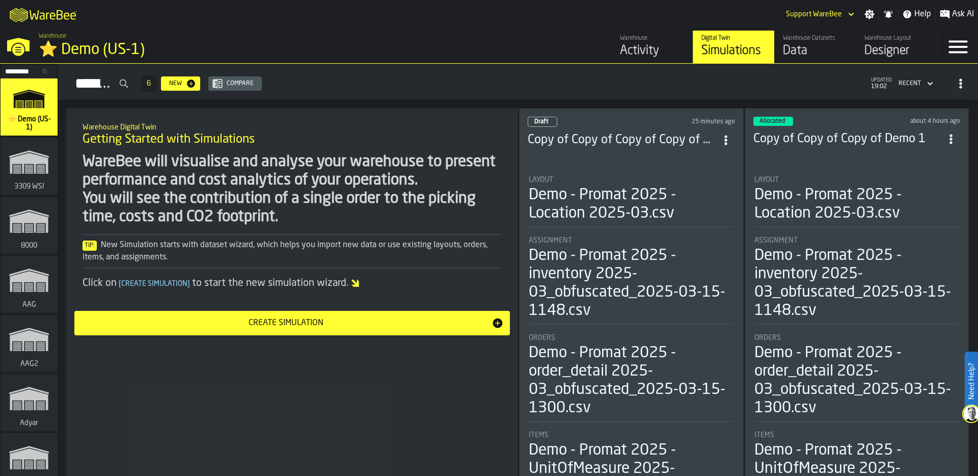
click at [15, 72] on input "Search..." at bounding box center [29, 71] width 53 height 11
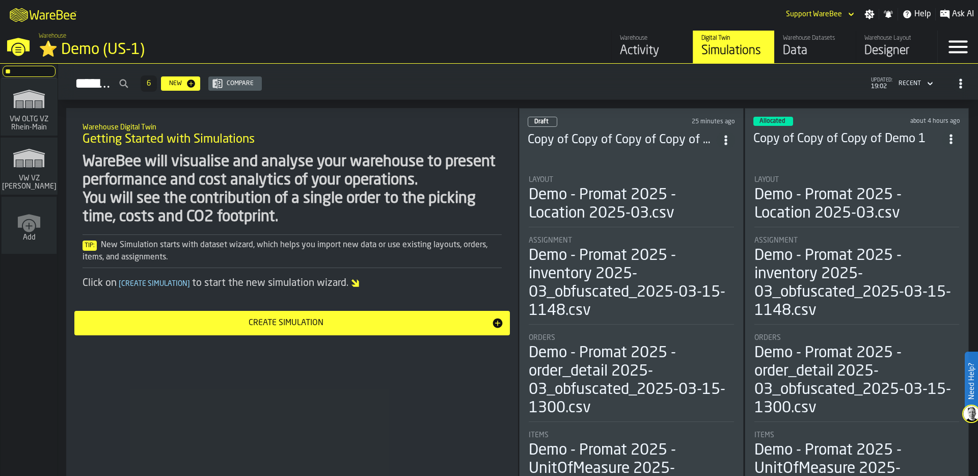
type input "**"
click at [36, 107] on rect "link-to-/wh/i/44979e6c-6f66-405e-9874-c1e29f02a54a/simulations" at bounding box center [38, 107] width 7 height 1
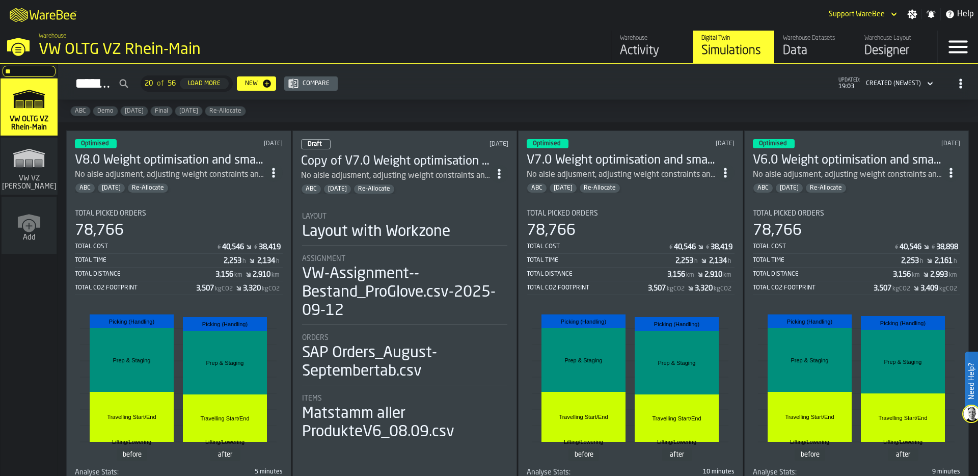
click at [637, 49] on div "Activity" at bounding box center [652, 51] width 65 height 16
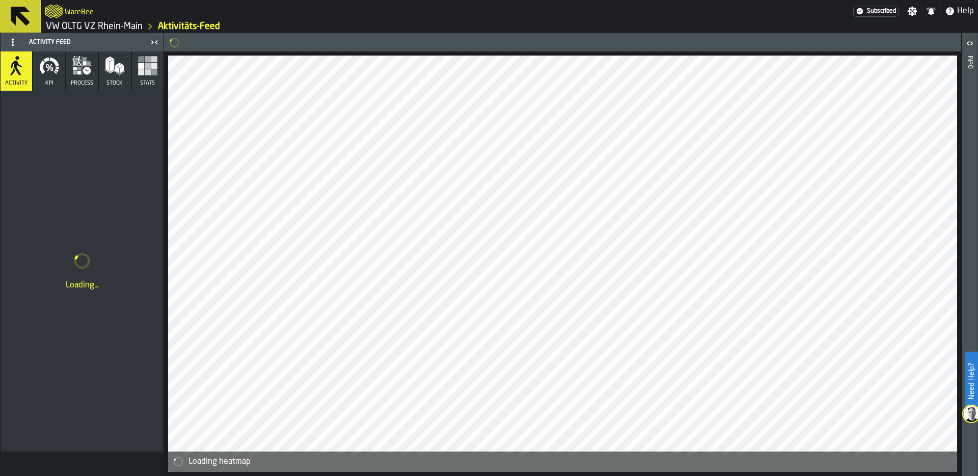
click at [49, 74] on icon "button" at bounding box center [49, 66] width 20 height 20
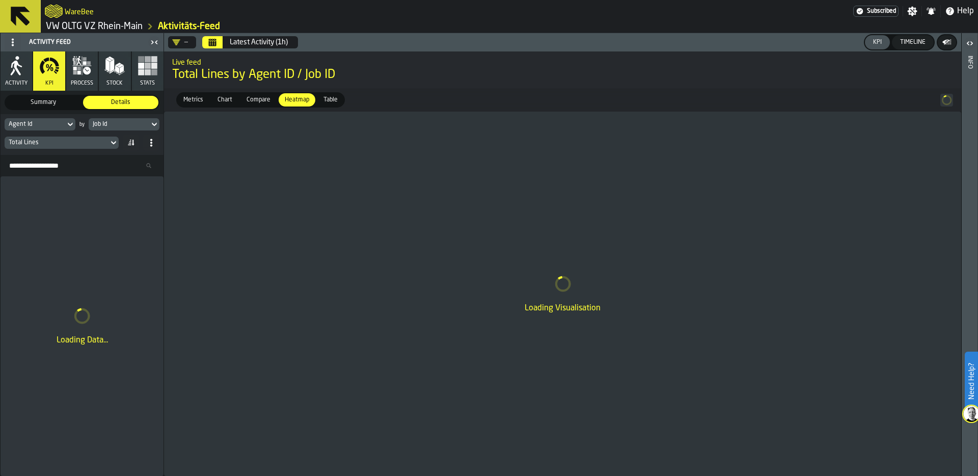
click at [218, 42] on button "Calendar" at bounding box center [212, 42] width 20 height 12
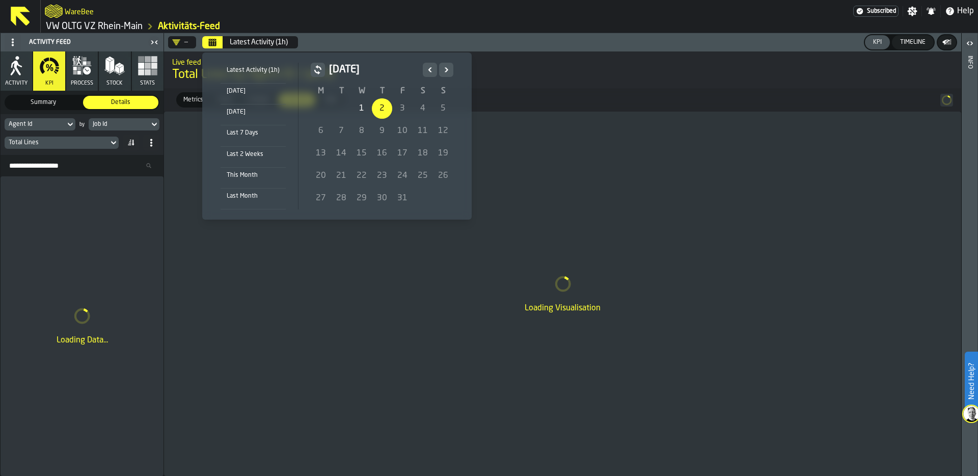
click at [428, 68] on icon "Previous" at bounding box center [430, 70] width 10 height 12
click at [321, 107] on div "1" at bounding box center [321, 108] width 20 height 20
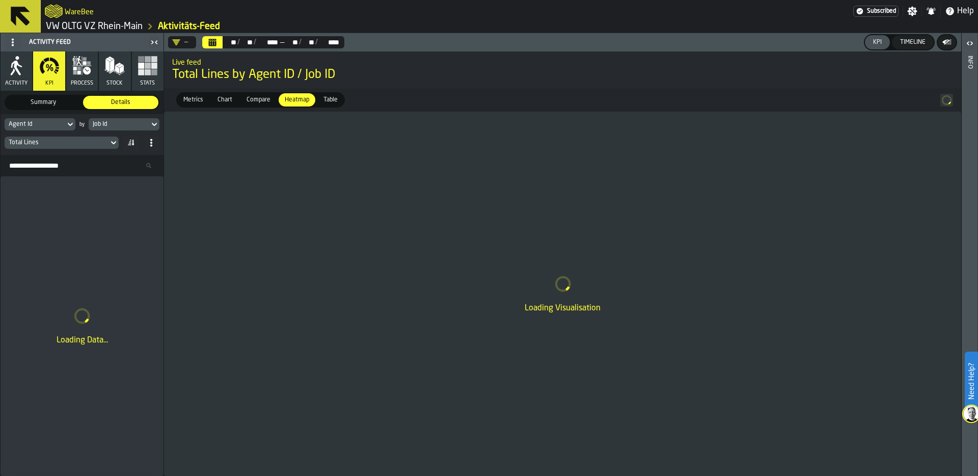
click at [121, 128] on div "Job Id" at bounding box center [119, 124] width 61 height 11
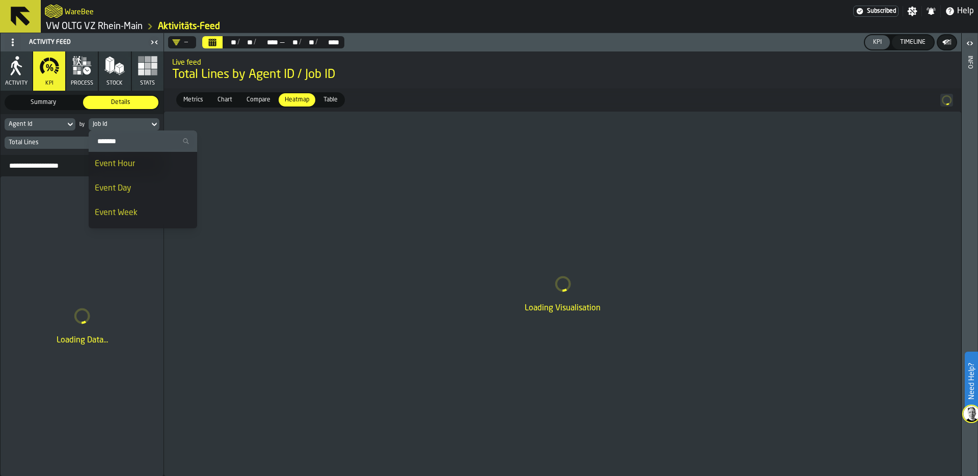
click at [121, 180] on li "Event Day" at bounding box center [143, 188] width 108 height 24
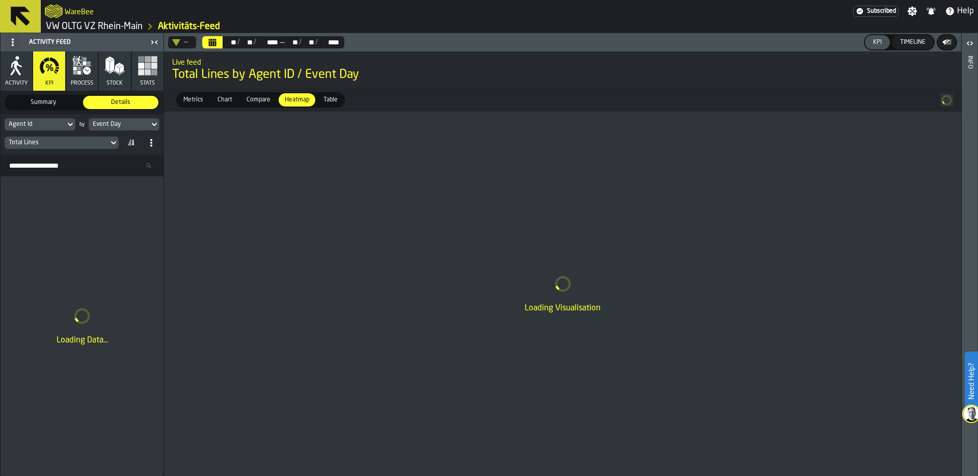
click at [60, 144] on div "Total Lines" at bounding box center [57, 142] width 96 height 7
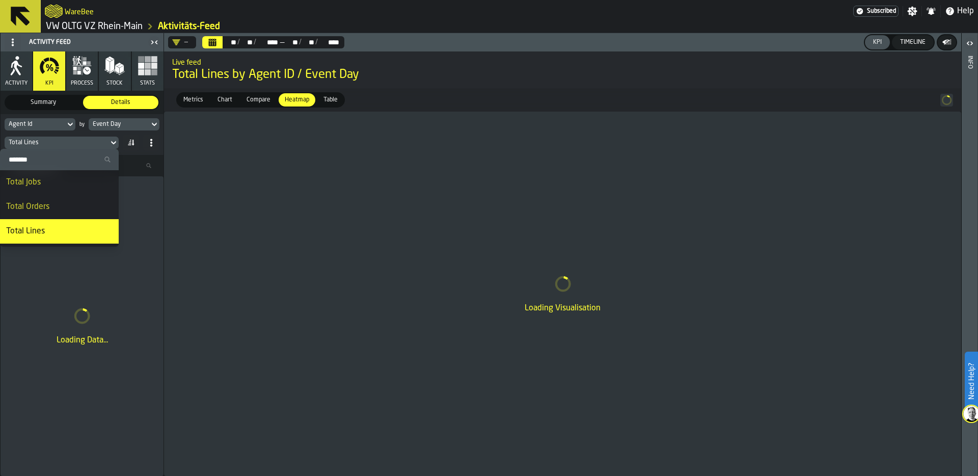
click at [52, 164] on input "Search" at bounding box center [59, 159] width 111 height 13
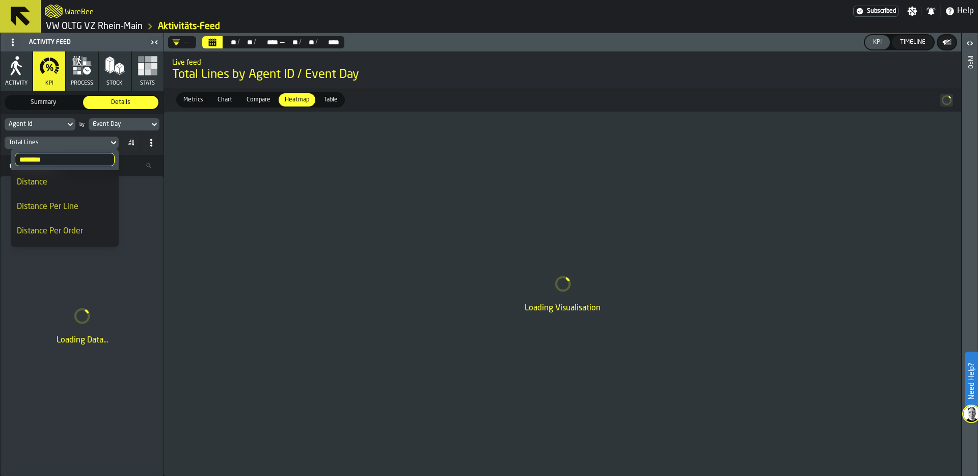
type input "********"
click at [76, 207] on div "Distance Per Line" at bounding box center [65, 207] width 96 height 12
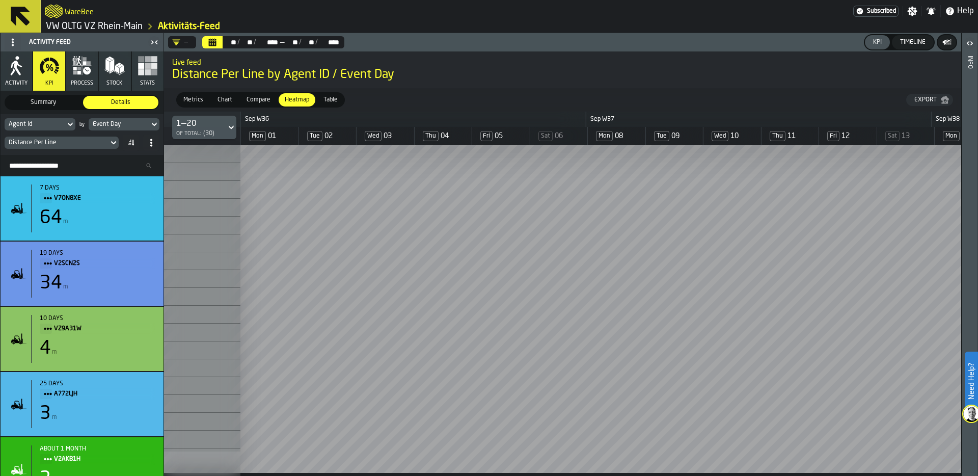
click at [226, 98] on span "Chart" at bounding box center [224, 99] width 23 height 9
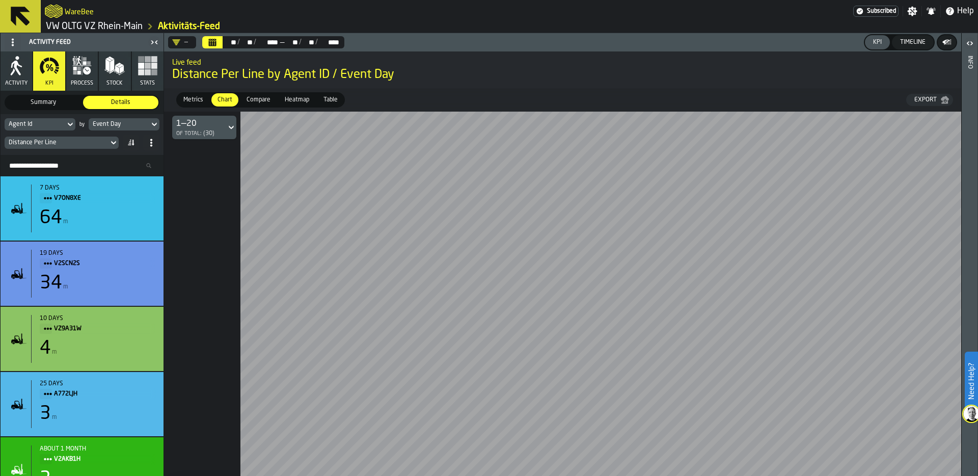
click at [48, 123] on div "Agent Id" at bounding box center [35, 124] width 52 height 7
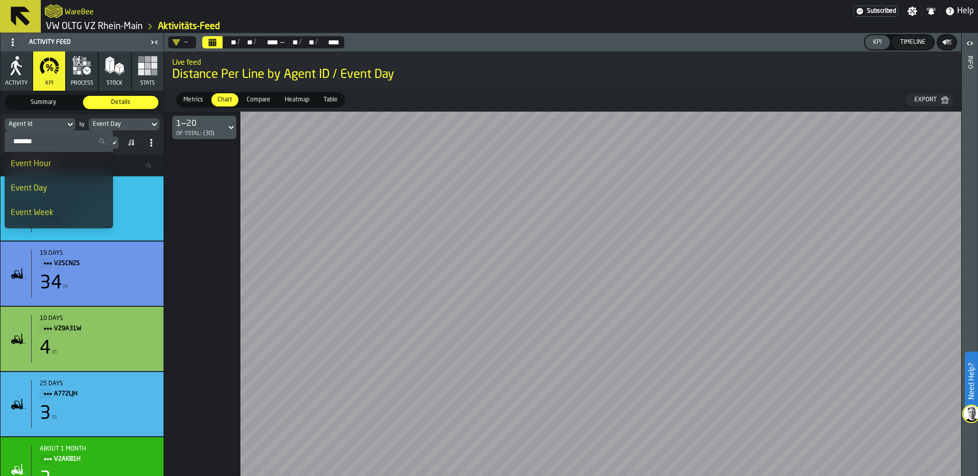
click at [66, 189] on div "Event Day" at bounding box center [59, 188] width 96 height 12
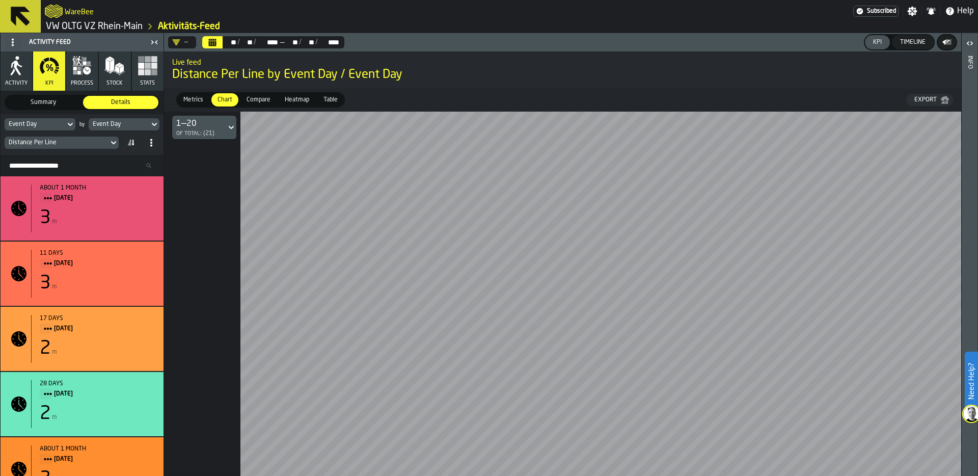
click at [949, 41] on icon "button-" at bounding box center [947, 42] width 10 height 10
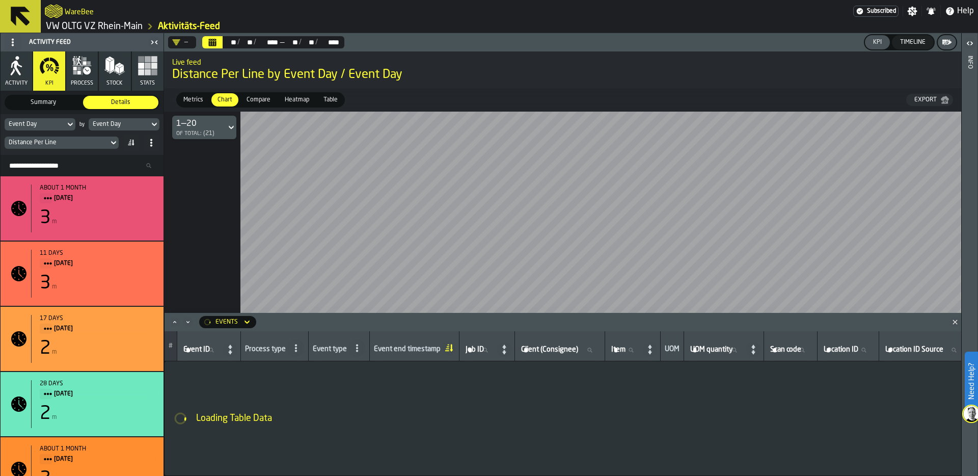
click at [955, 321] on polygon "Close" at bounding box center [954, 321] width 5 height 5
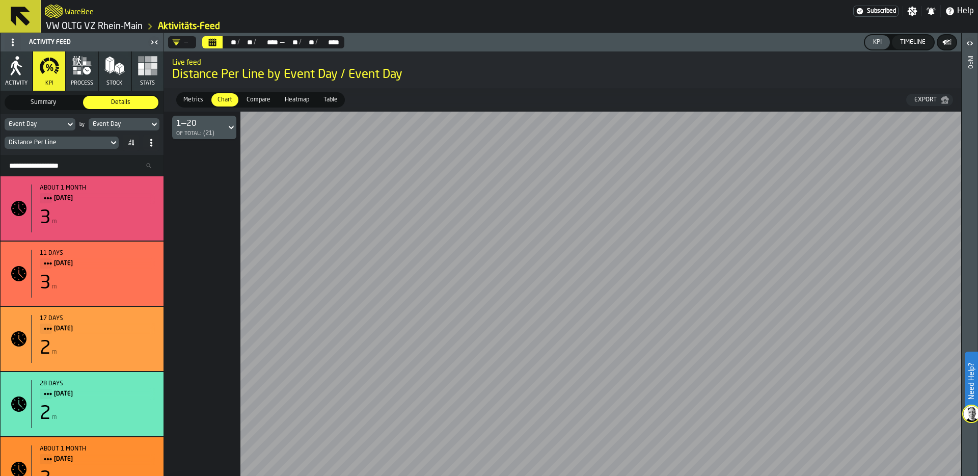
click at [332, 98] on span "Table" at bounding box center [330, 99] width 22 height 9
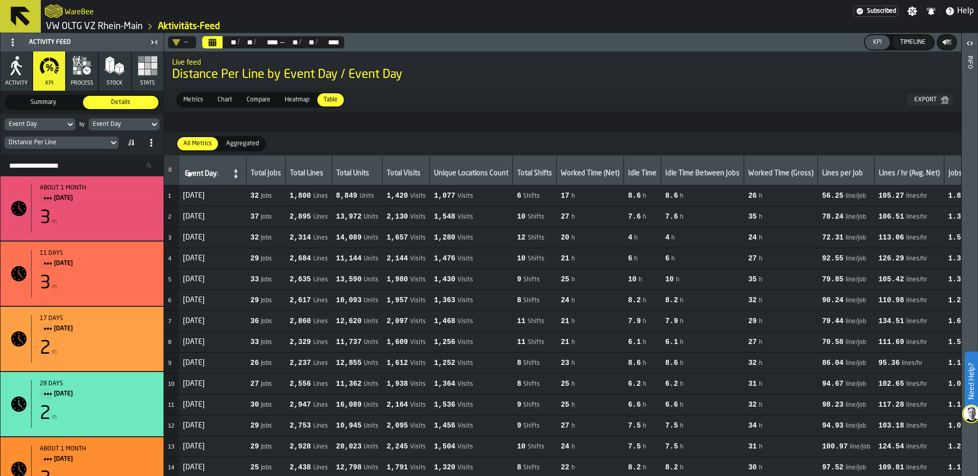
click at [247, 141] on span "Aggregated" at bounding box center [242, 143] width 41 height 9
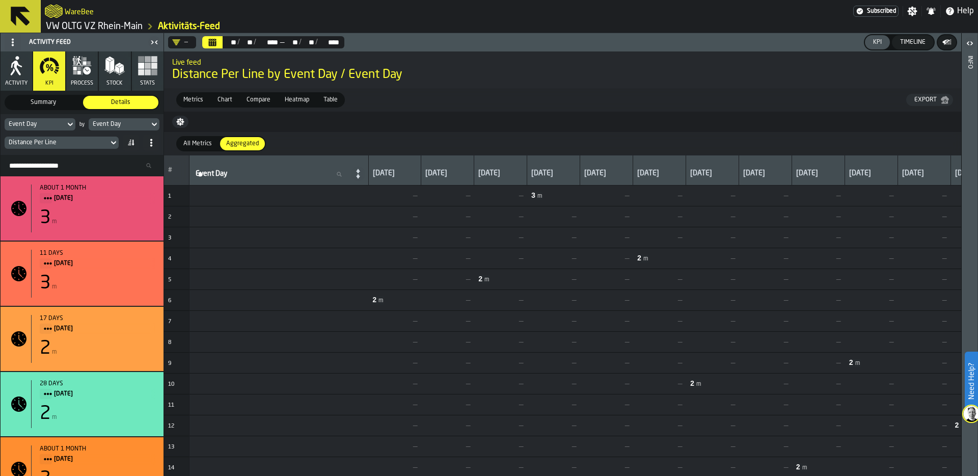
click at [198, 140] on span "All Metrics" at bounding box center [197, 143] width 37 height 9
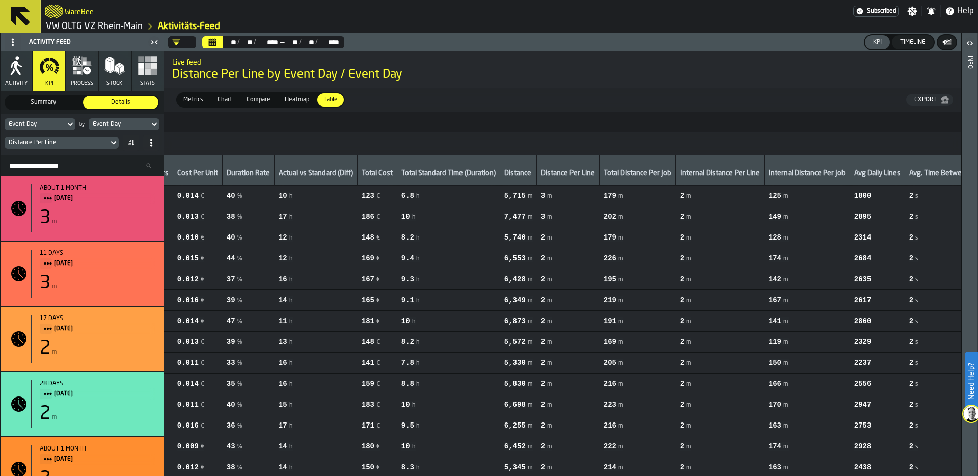
scroll to position [0, 603]
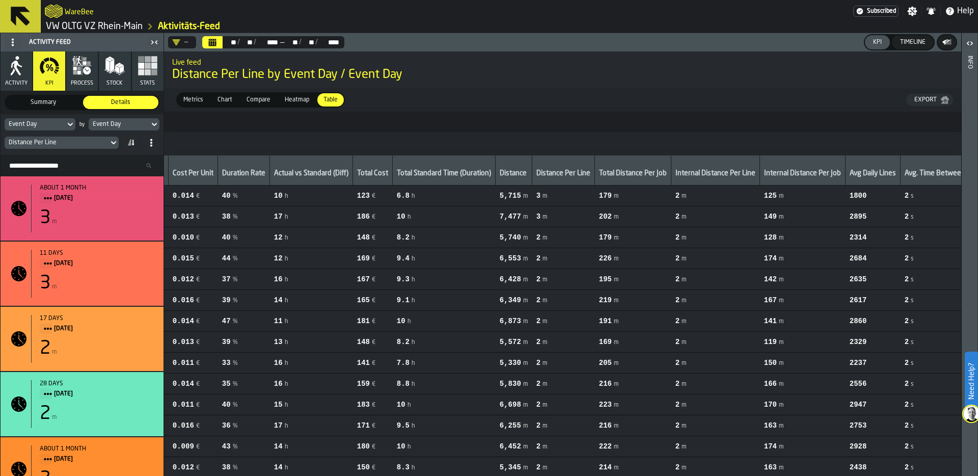
click at [536, 196] on span "3" at bounding box center [538, 195] width 4 height 8
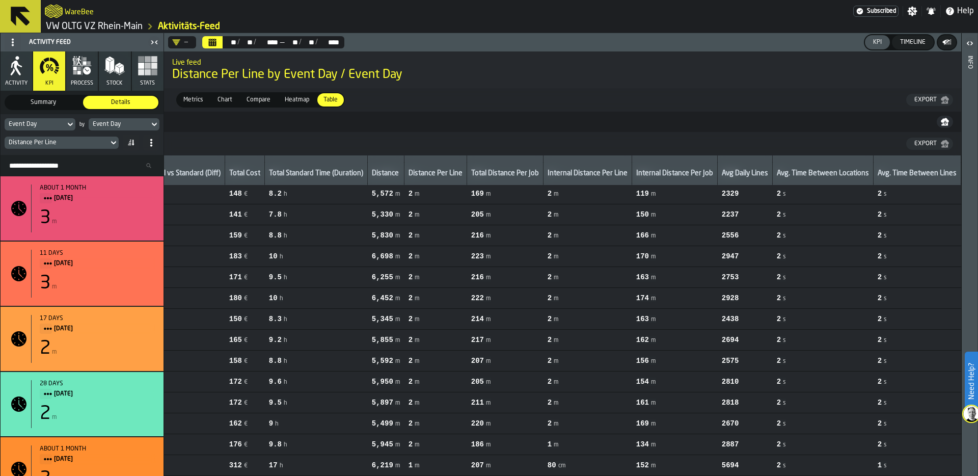
scroll to position [0, 473]
click at [215, 39] on icon "Calendar" at bounding box center [213, 40] width 8 height 2
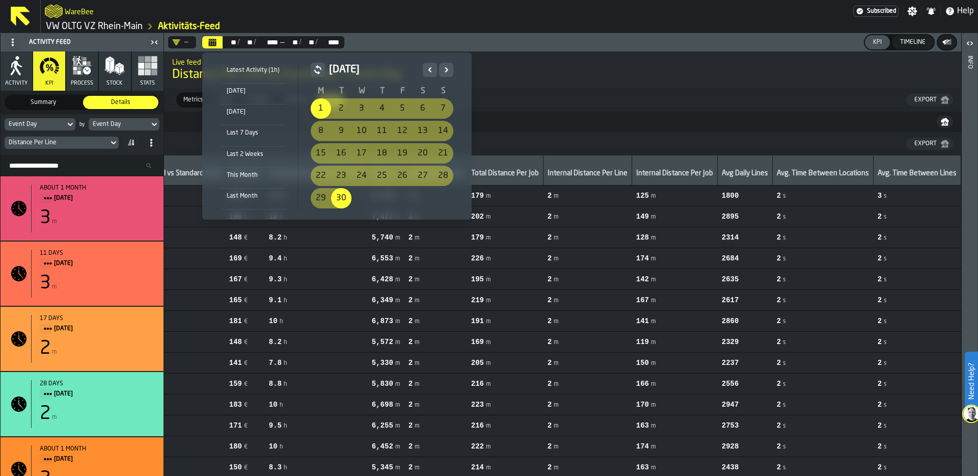
click at [429, 68] on icon "Previous" at bounding box center [430, 69] width 4 height 5
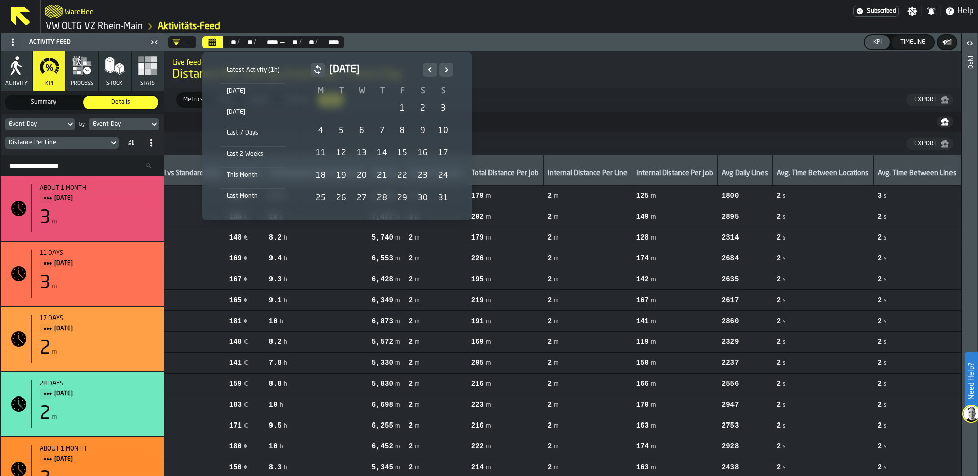
click at [429, 68] on icon "Previous" at bounding box center [430, 69] width 4 height 5
click at [448, 70] on icon "Next" at bounding box center [446, 70] width 10 height 12
click at [404, 107] on div "1" at bounding box center [402, 108] width 20 height 20
click at [446, 67] on icon "Next" at bounding box center [446, 70] width 10 height 12
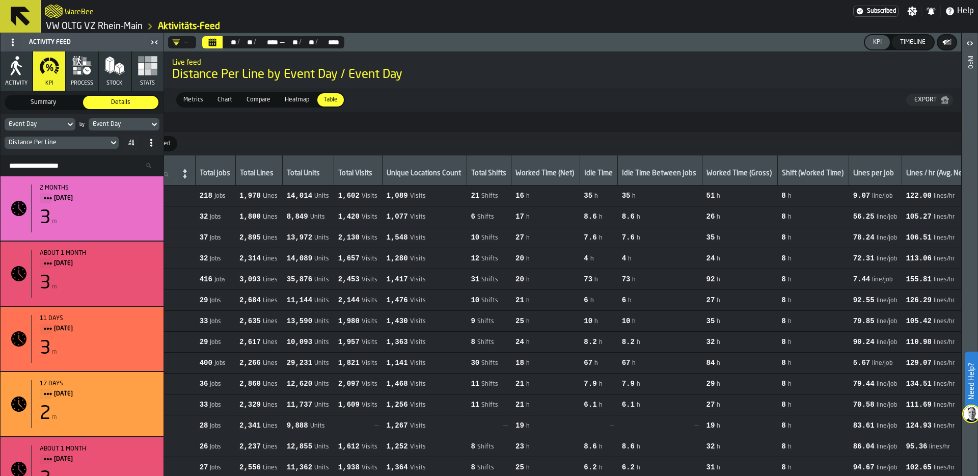
scroll to position [0, 0]
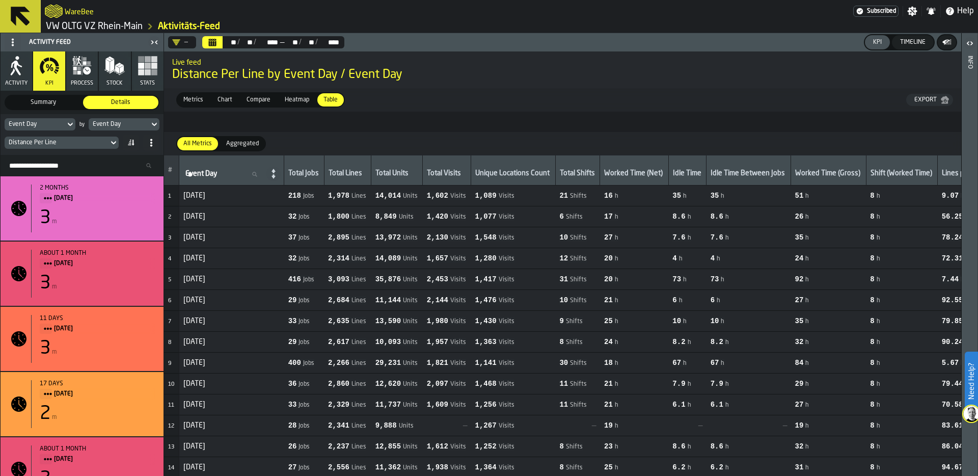
click at [11, 38] on icon at bounding box center [13, 42] width 8 height 8
click at [191, 96] on span "Metrics" at bounding box center [193, 99] width 28 height 9
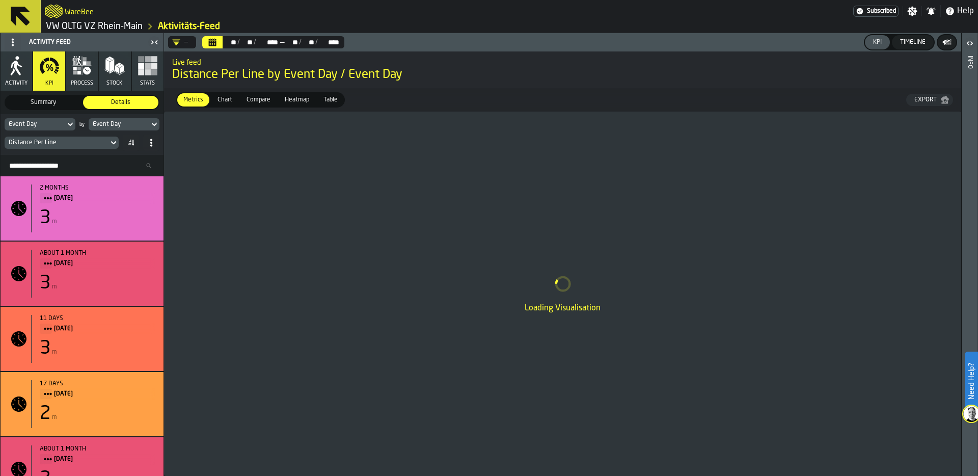
click at [515, 64] on h2 "Live feed" at bounding box center [562, 62] width 781 height 10
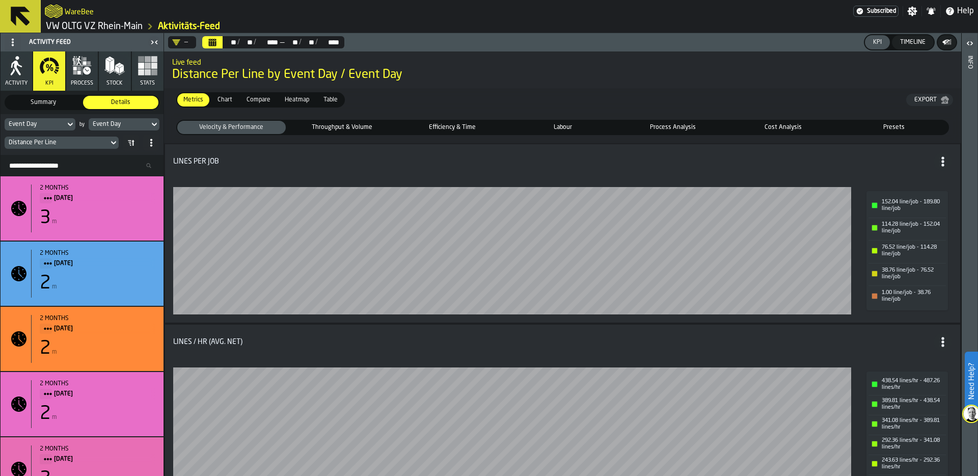
click at [526, 159] on div "Lines per Job" at bounding box center [553, 161] width 760 height 8
click at [358, 126] on span "Throughput & Volume" at bounding box center [342, 127] width 104 height 9
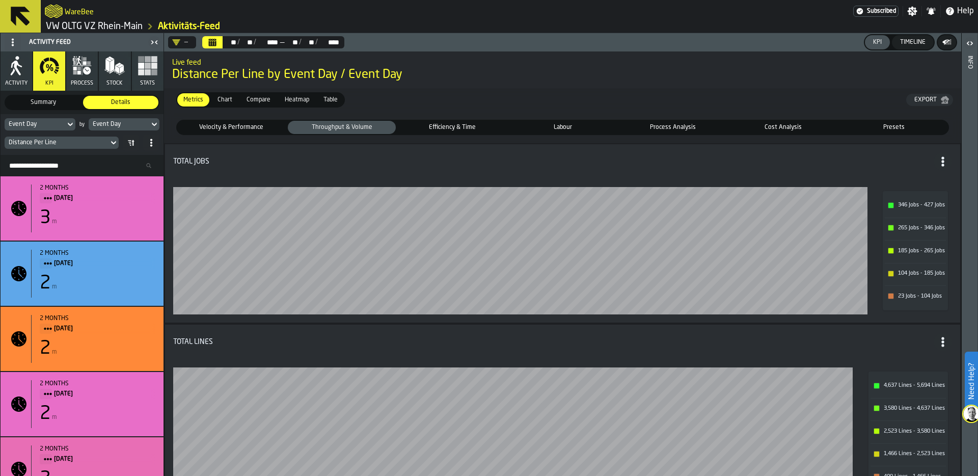
click at [479, 128] on span "Efficiency & Time" at bounding box center [452, 127] width 104 height 9
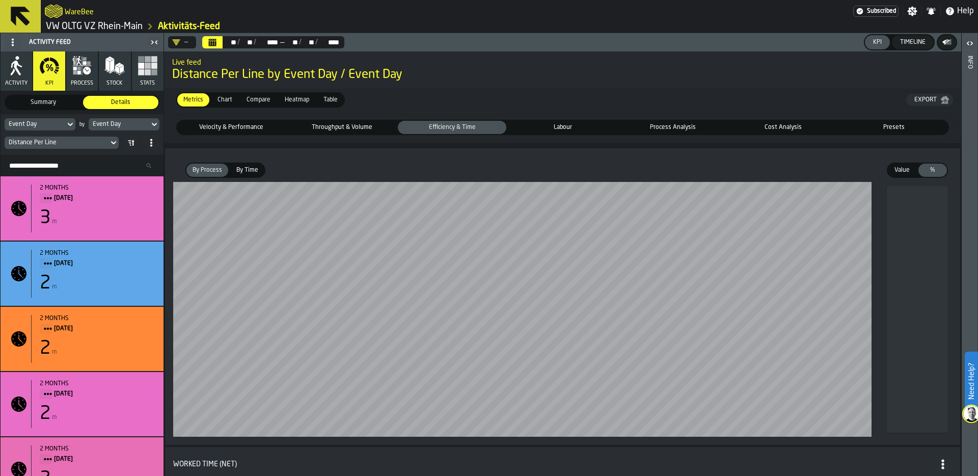
click at [560, 125] on span "Labour" at bounding box center [562, 127] width 104 height 9
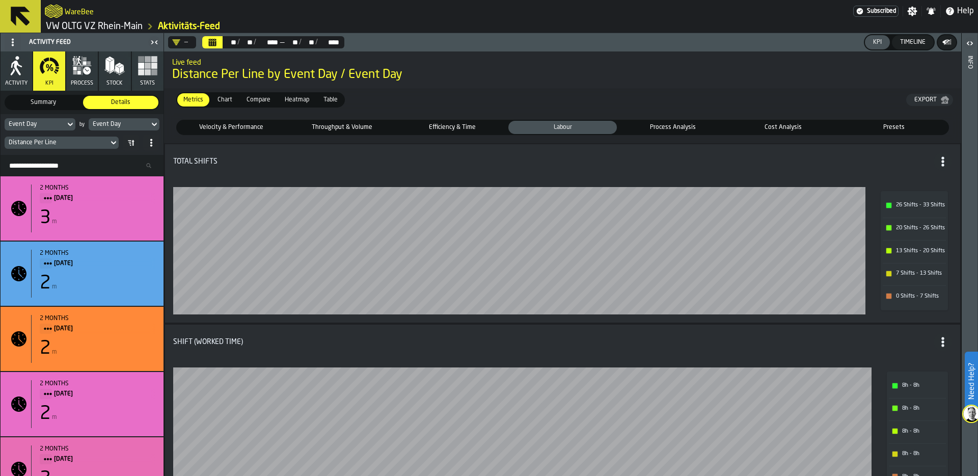
click at [673, 123] on span "Process Analysis" at bounding box center [673, 127] width 104 height 9
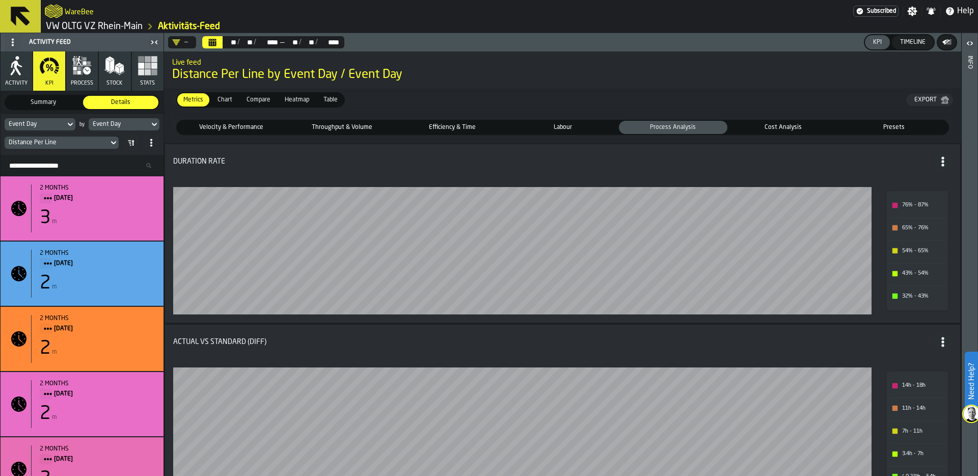
click at [710, 65] on h2 "Live feed" at bounding box center [562, 62] width 781 height 10
click at [615, 38] on header "— ** ** / ** ** / **** **** — ** ** / ** ** / **** **** KPI Timeline" at bounding box center [562, 42] width 797 height 18
click at [776, 128] on span "Cost Analysis" at bounding box center [783, 127] width 104 height 9
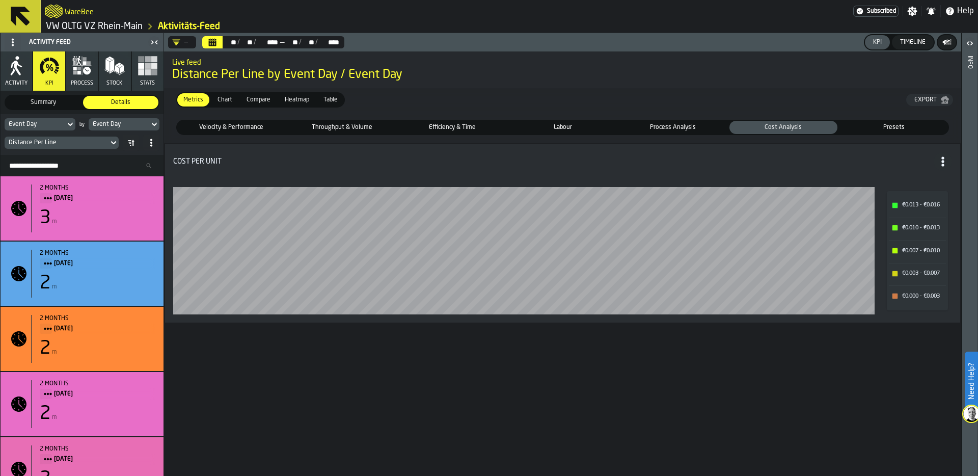
click at [900, 126] on span "Presets" at bounding box center [893, 127] width 104 height 9
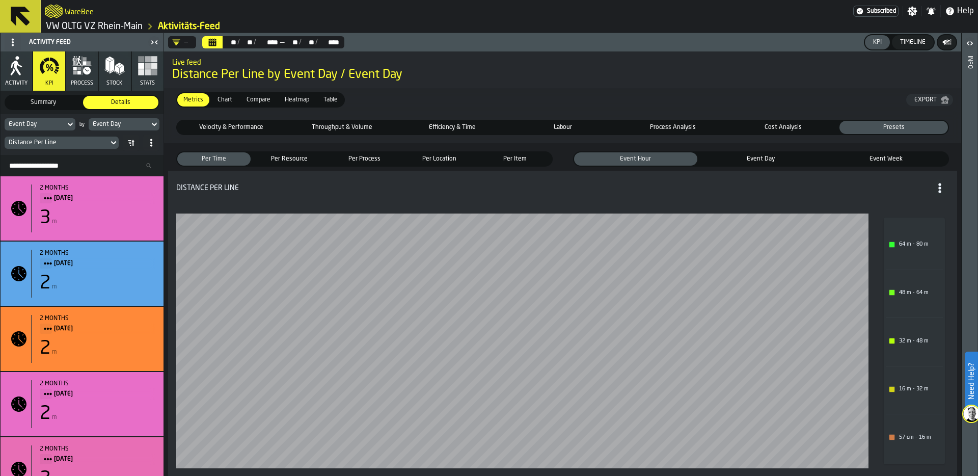
click at [766, 156] on span "Event Day" at bounding box center [760, 158] width 119 height 9
